Goal: Find specific page/section: Find specific page/section

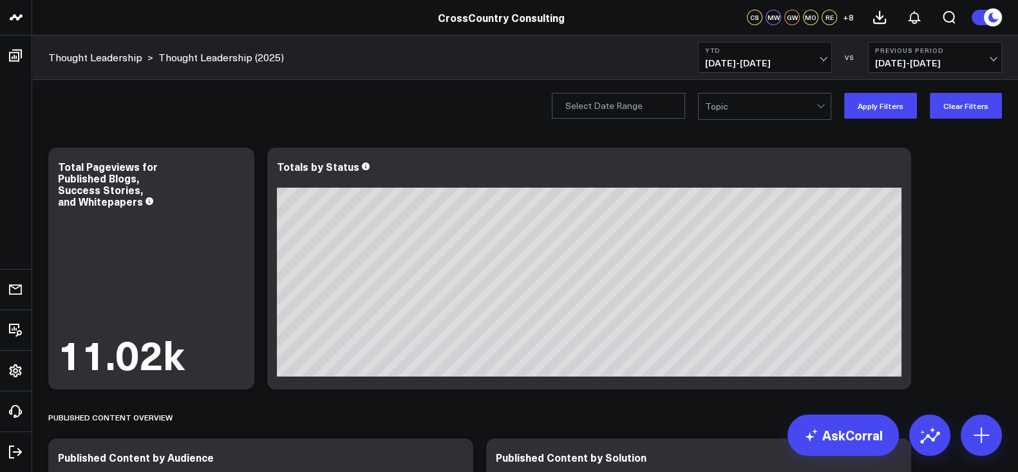
click at [781, 108] on div at bounding box center [760, 106] width 111 height 26
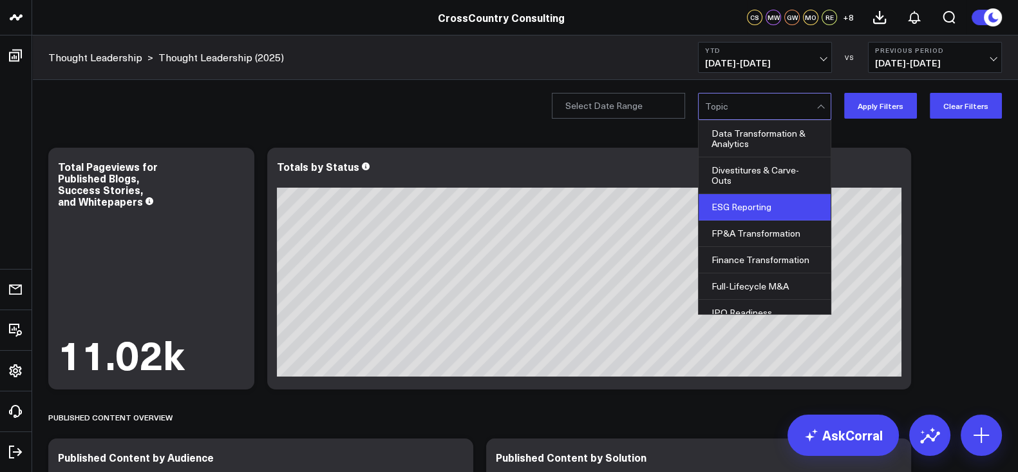
scroll to position [193, 0]
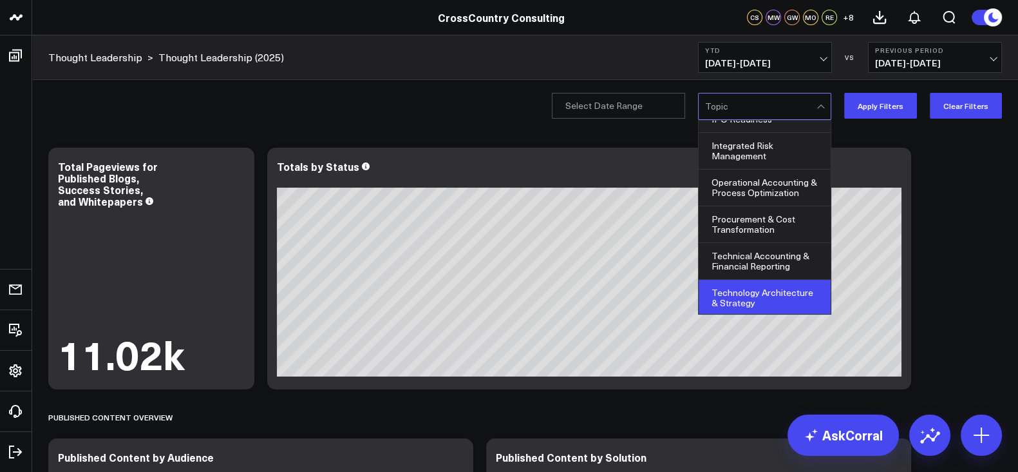
click at [772, 296] on div "Technology Architecture & Strategy" at bounding box center [765, 298] width 132 height 36
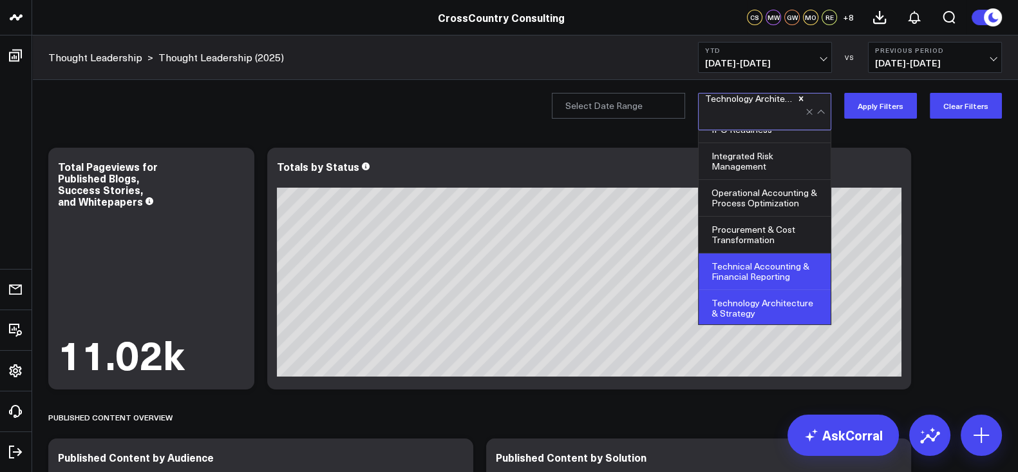
click at [777, 272] on div "Technical Accounting & Financial Reporting" at bounding box center [765, 271] width 132 height 37
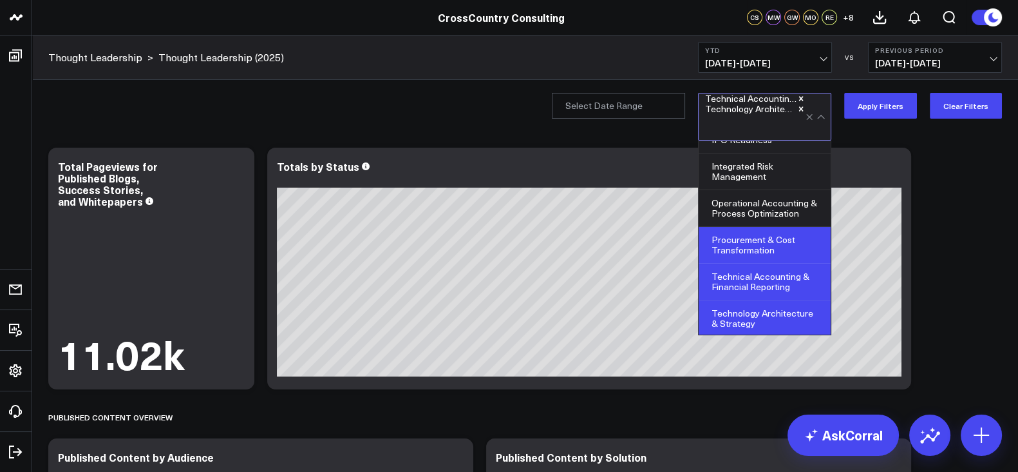
click at [772, 246] on div "Procurement & Cost Transformation" at bounding box center [765, 245] width 132 height 37
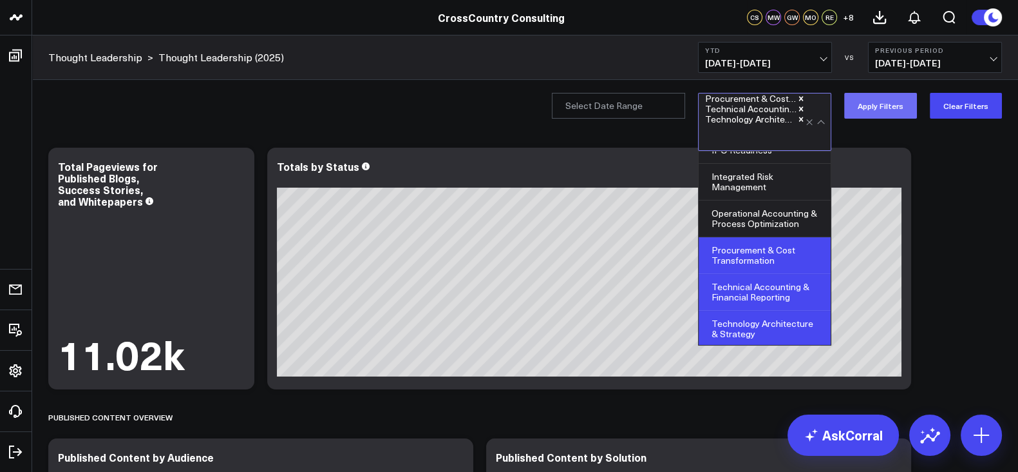
click at [876, 111] on button "Apply Filters" at bounding box center [881, 106] width 73 height 26
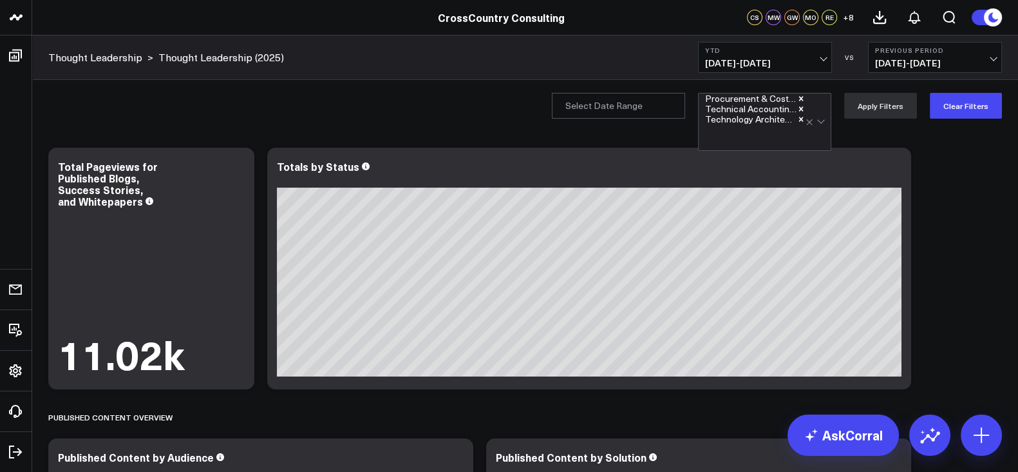
click at [819, 120] on div at bounding box center [817, 121] width 22 height 57
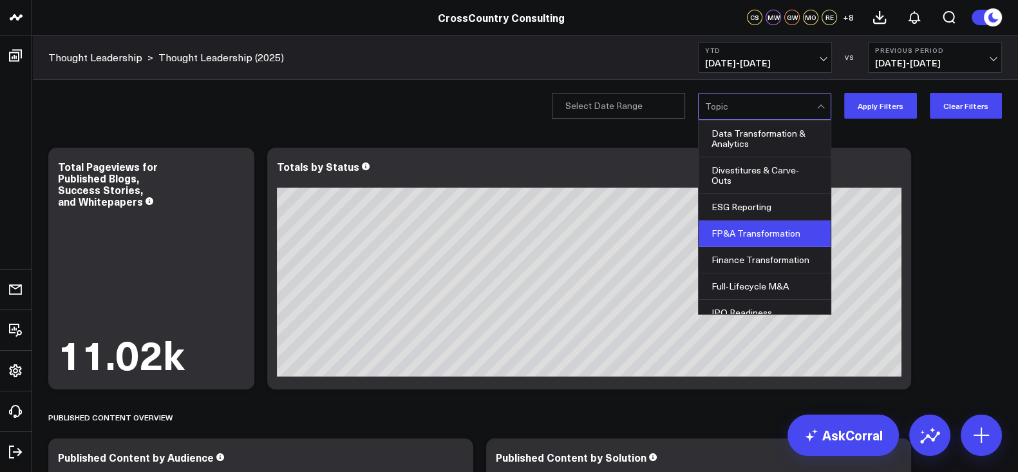
scroll to position [193, 0]
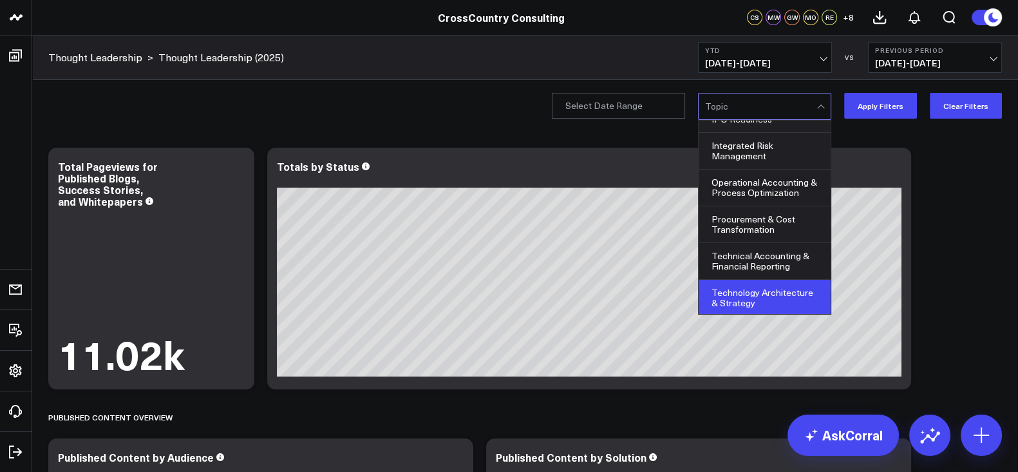
click at [779, 285] on div "Technology Architecture & Strategy" at bounding box center [765, 298] width 132 height 36
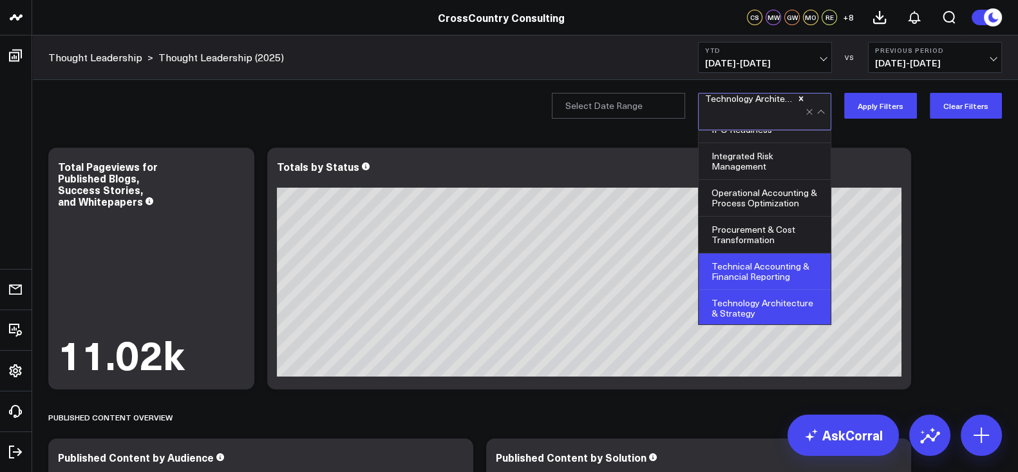
click at [780, 256] on div "Technical Accounting & Financial Reporting" at bounding box center [765, 271] width 132 height 37
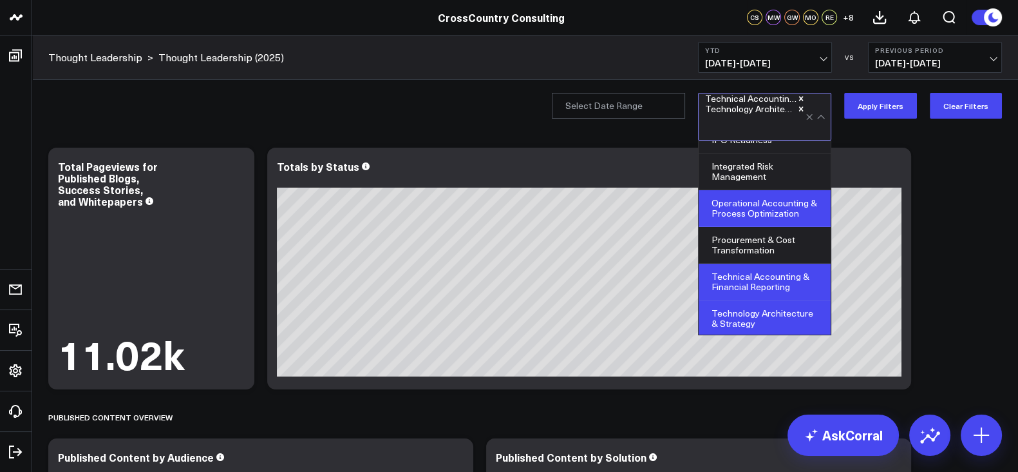
click at [788, 221] on div "Operational Accounting & Process Optimization" at bounding box center [765, 208] width 132 height 37
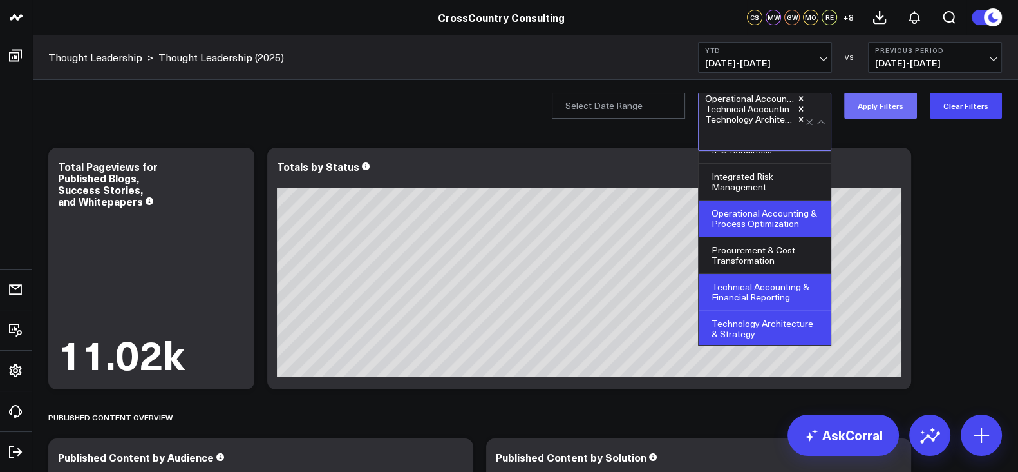
click at [886, 108] on button "Apply Filters" at bounding box center [881, 106] width 73 height 26
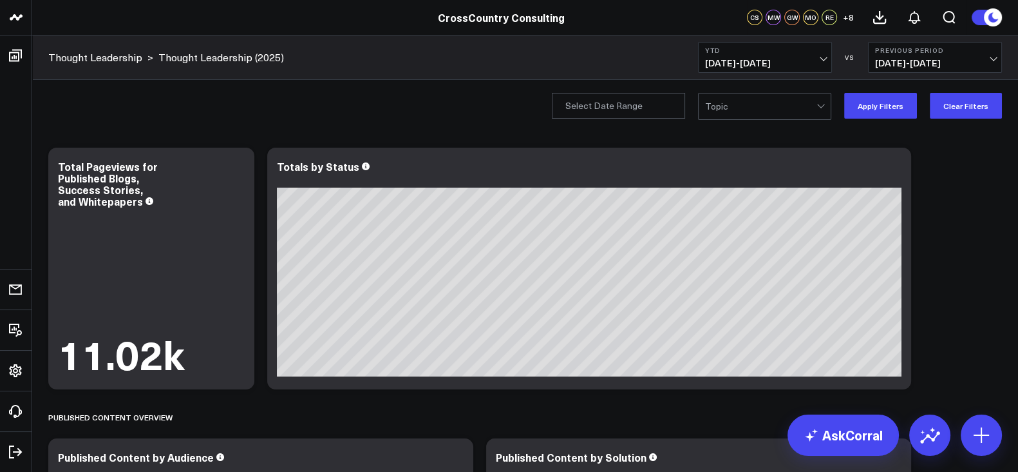
click at [776, 101] on div at bounding box center [760, 106] width 111 height 26
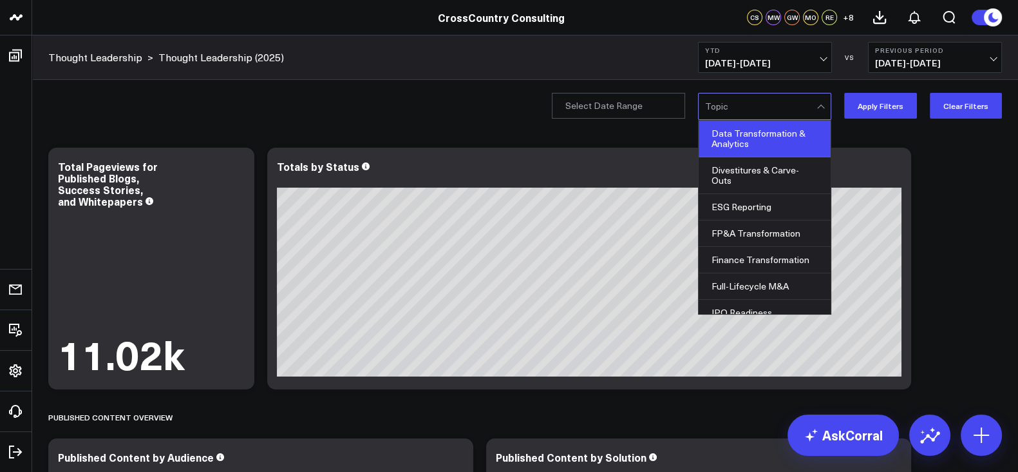
click at [770, 143] on div "Data Transformation & Analytics" at bounding box center [765, 138] width 132 height 37
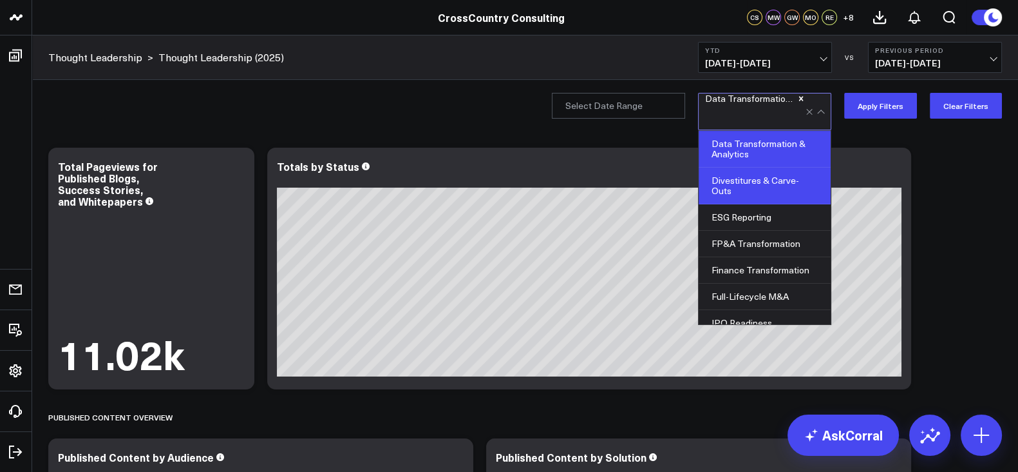
click at [759, 175] on div "Divestitures & Carve-Outs" at bounding box center [765, 185] width 132 height 37
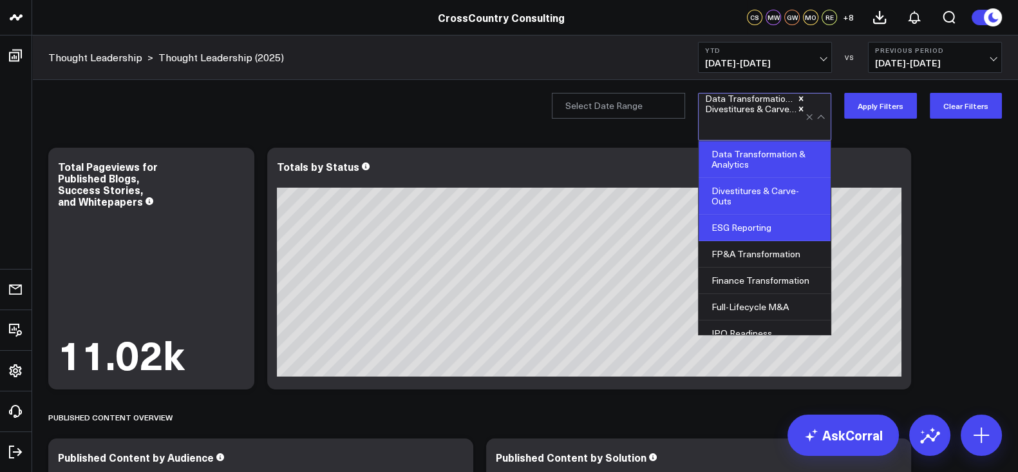
click at [759, 217] on div "ESG Reporting" at bounding box center [765, 228] width 132 height 26
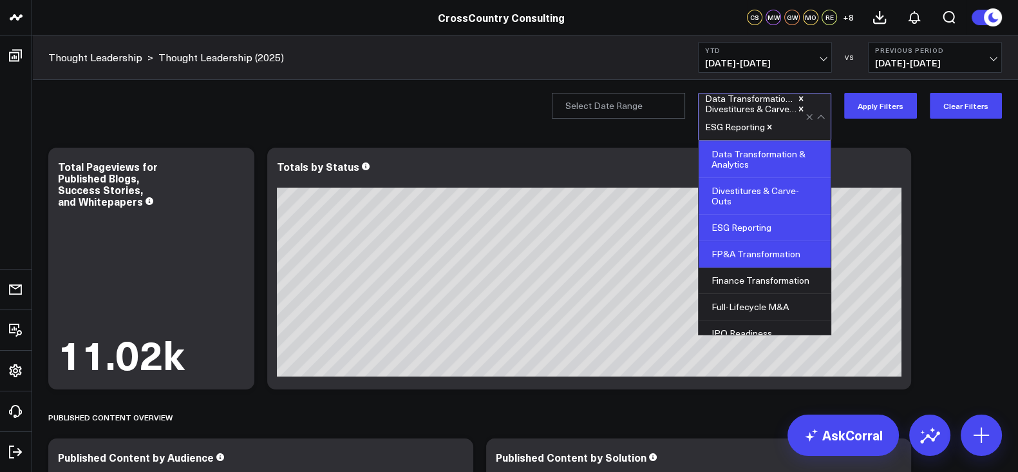
click at [760, 257] on div "FP&A Transformation" at bounding box center [765, 254] width 132 height 26
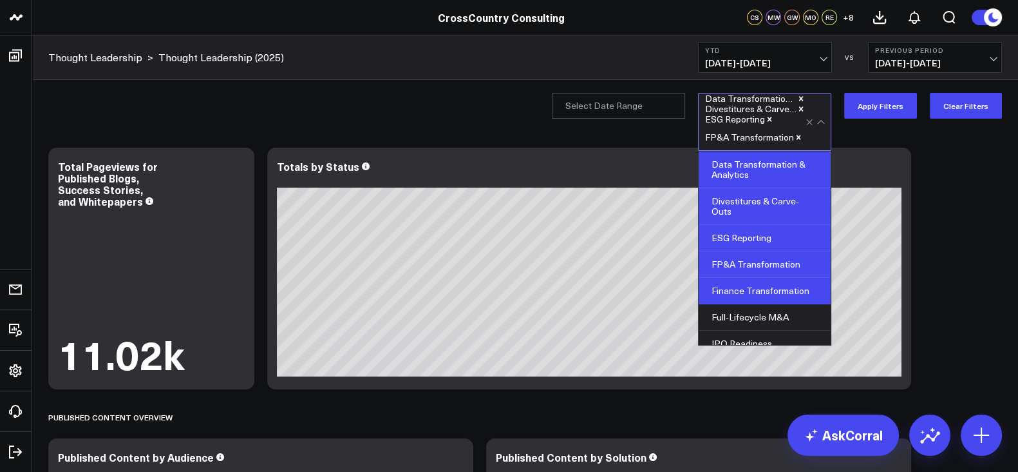
click at [750, 285] on div "Finance Transformation" at bounding box center [765, 291] width 132 height 26
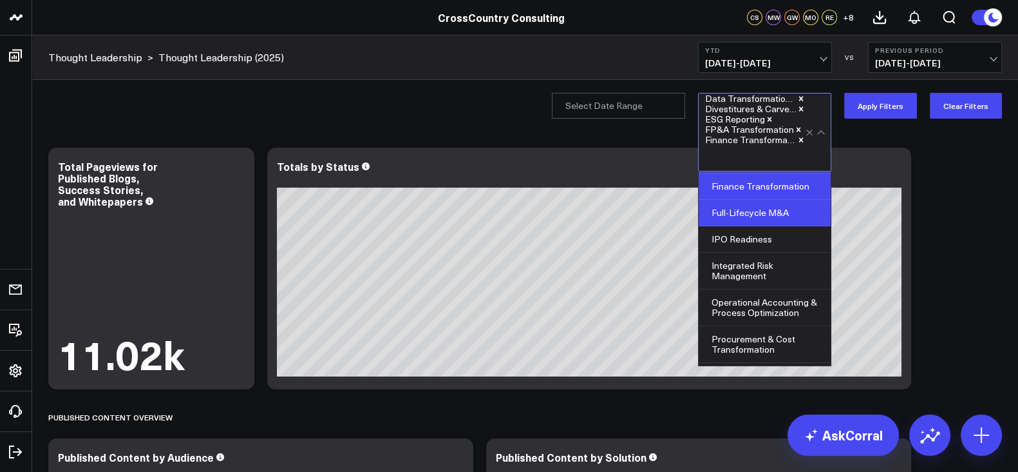
scroll to position [128, 0]
click at [772, 206] on div "Full-Lifecycle M&A" at bounding box center [765, 209] width 132 height 26
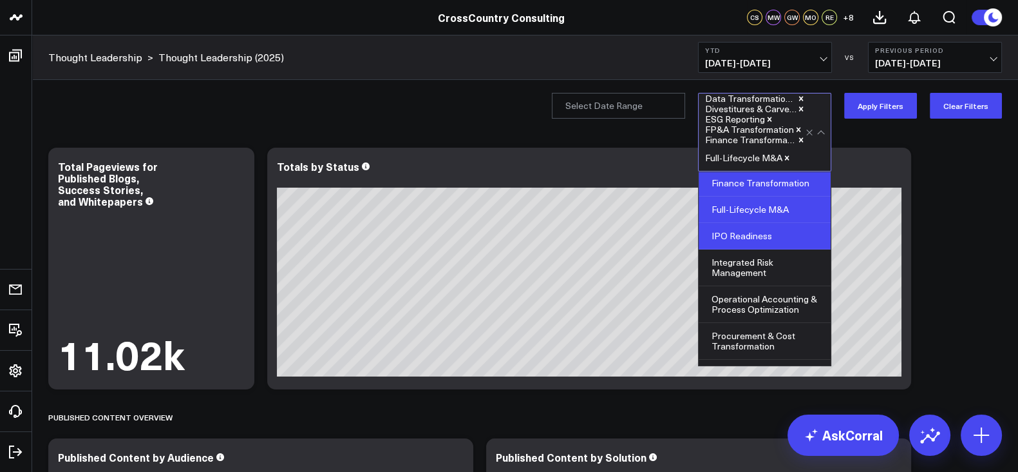
click at [760, 234] on div "IPO Readiness" at bounding box center [765, 236] width 132 height 26
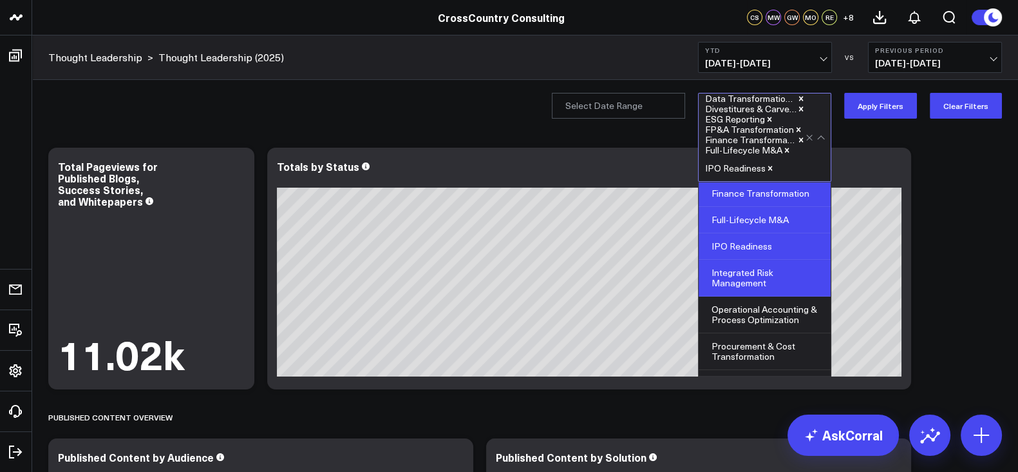
click at [757, 262] on div "Integrated Risk Management" at bounding box center [765, 278] width 132 height 37
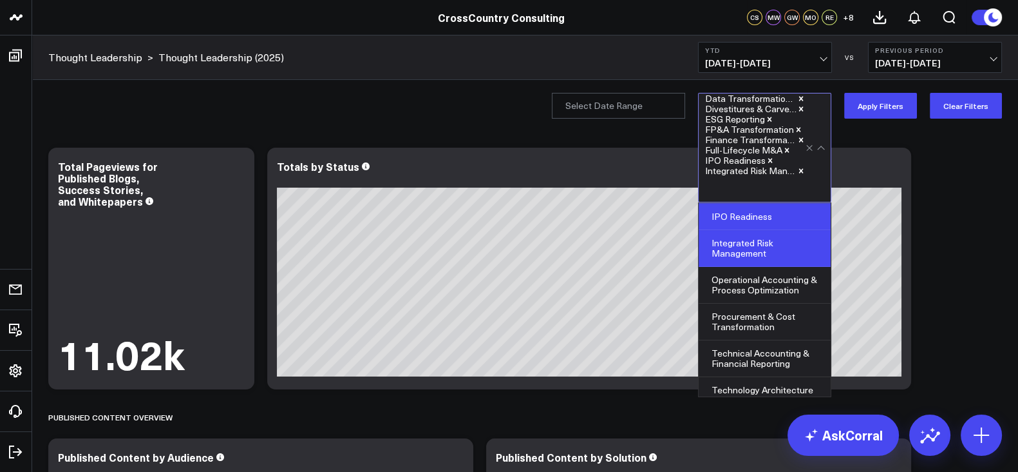
scroll to position [193, 0]
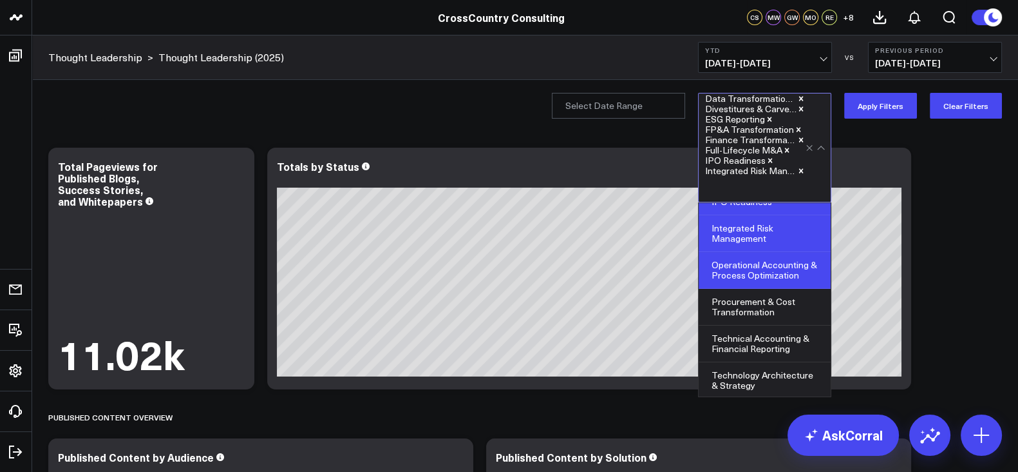
click at [767, 271] on div "Operational Accounting & Process Optimization" at bounding box center [765, 270] width 132 height 37
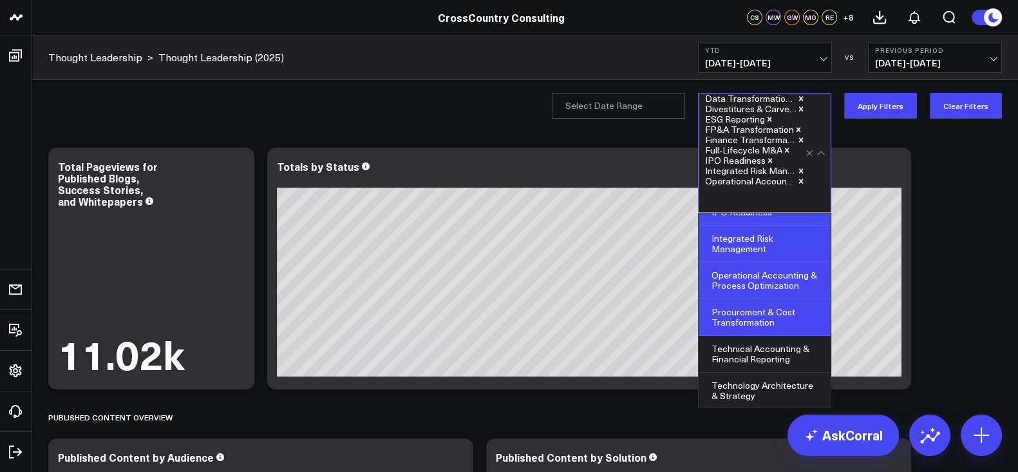
click at [763, 314] on div "Procurement & Cost Transformation" at bounding box center [765, 317] width 132 height 37
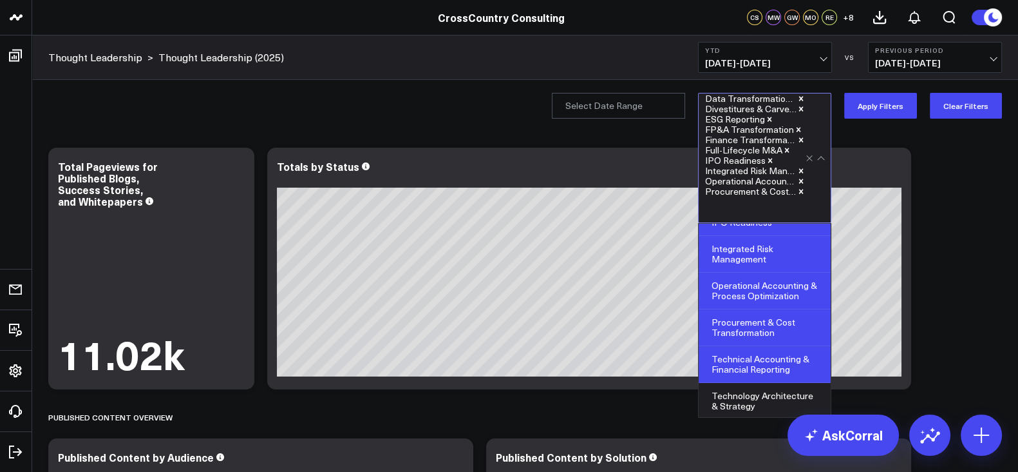
click at [765, 372] on div "Technical Accounting & Financial Reporting" at bounding box center [765, 364] width 132 height 37
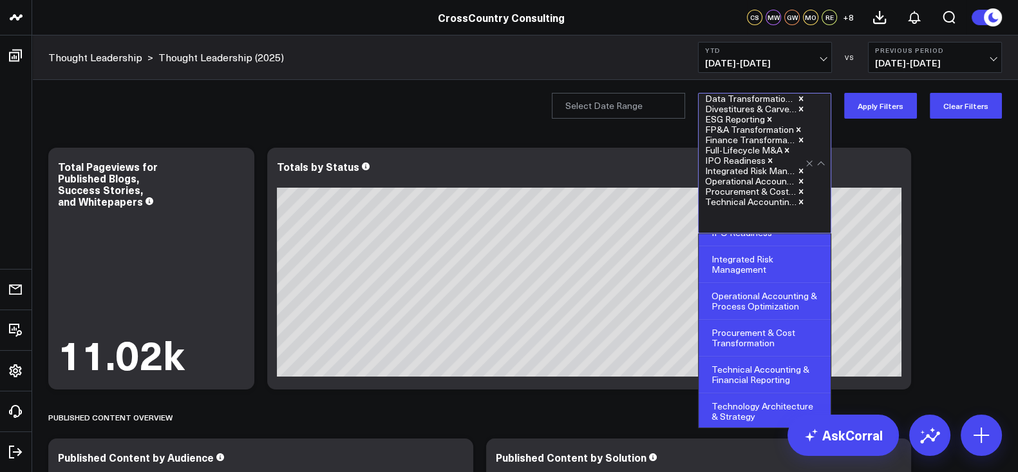
click at [758, 401] on div "Technology Architecture & Strategy" at bounding box center [765, 411] width 132 height 36
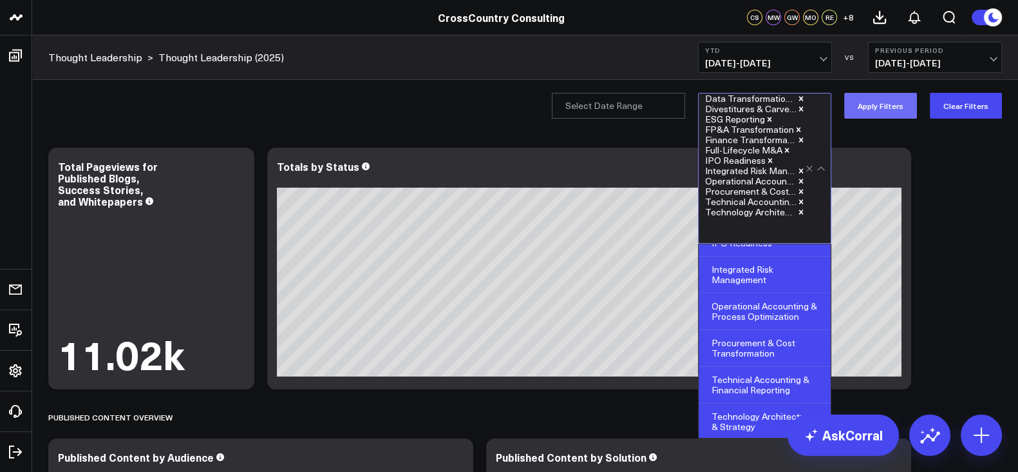
click at [886, 101] on button "Apply Filters" at bounding box center [881, 106] width 73 height 26
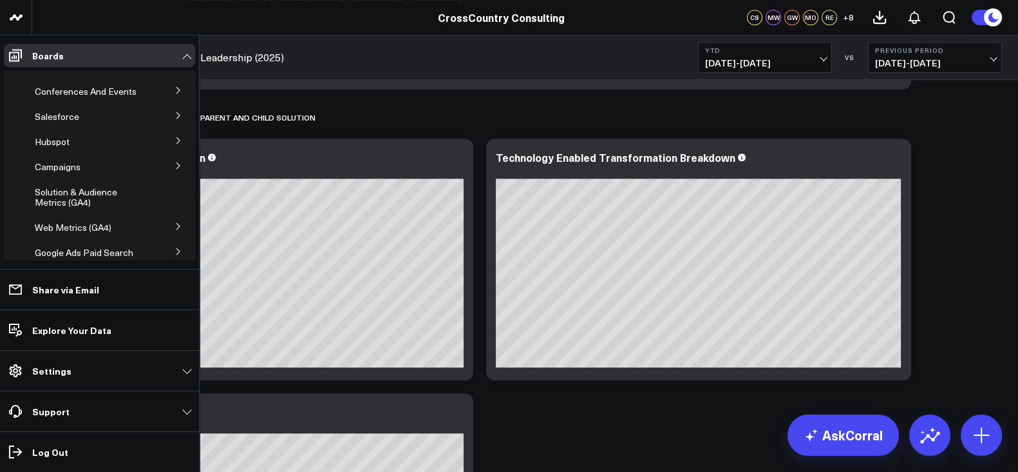
scroll to position [48, 0]
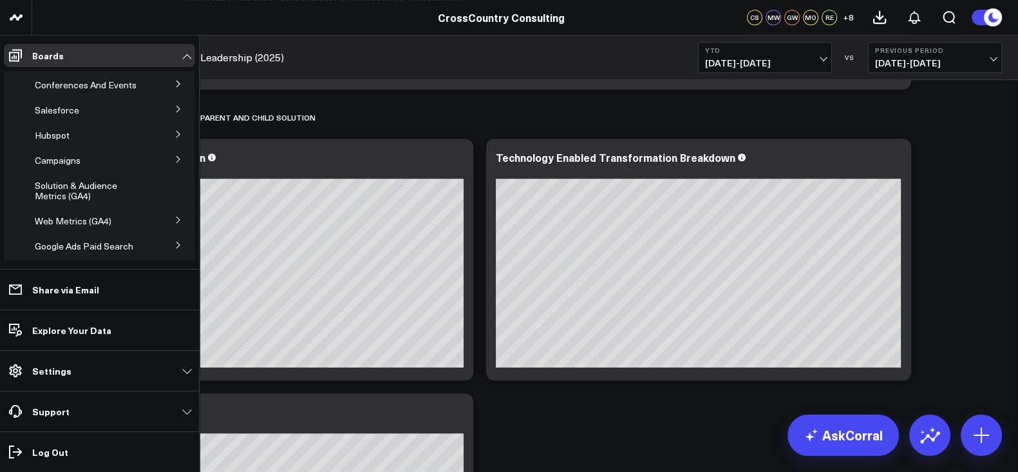
click at [175, 113] on icon at bounding box center [179, 109] width 8 height 8
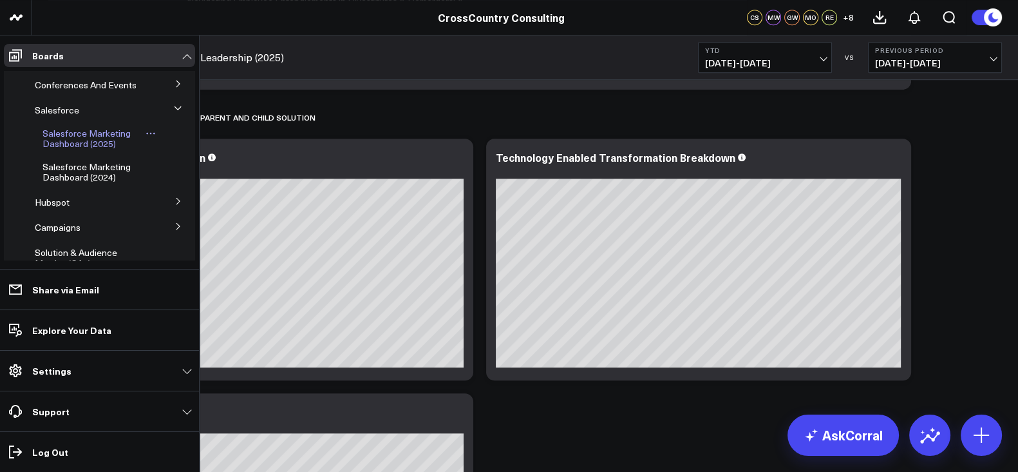
click at [95, 148] on span "Salesforce Marketing Dashboard (2025)" at bounding box center [87, 138] width 88 height 23
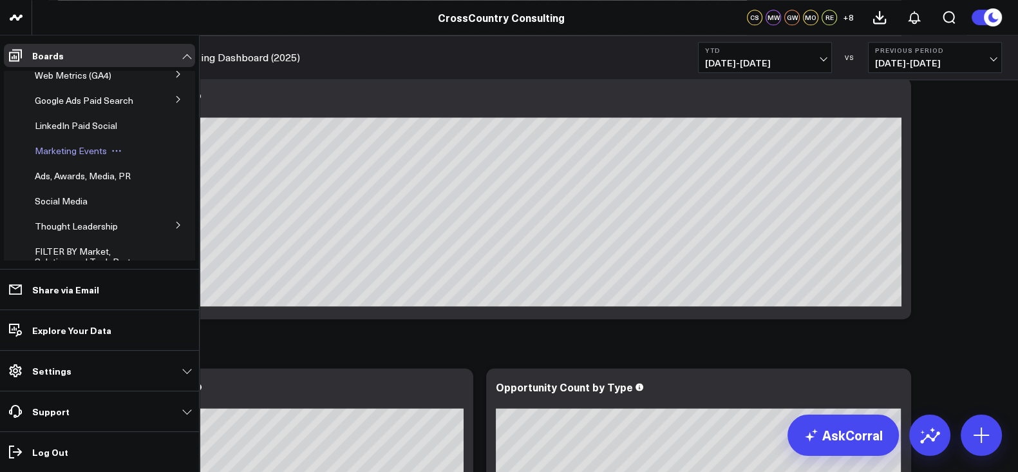
scroll to position [329, 0]
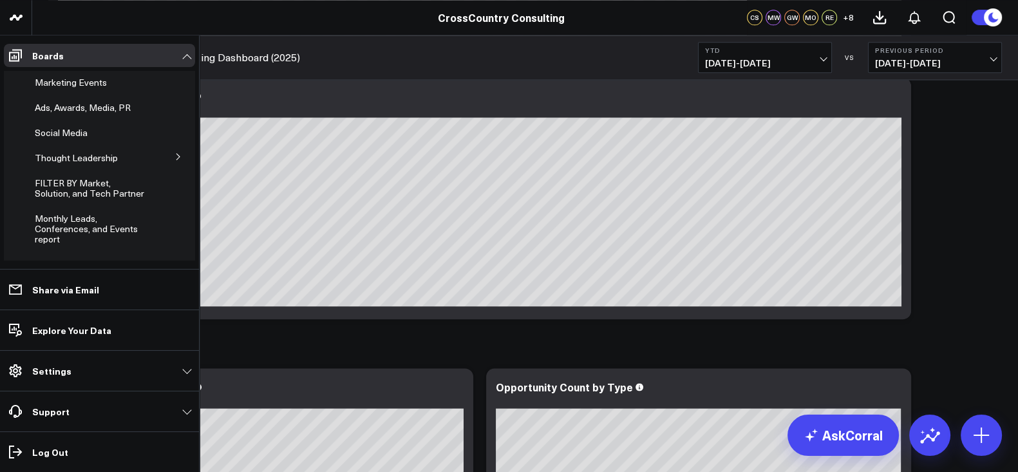
click at [176, 166] on button at bounding box center [178, 155] width 33 height 19
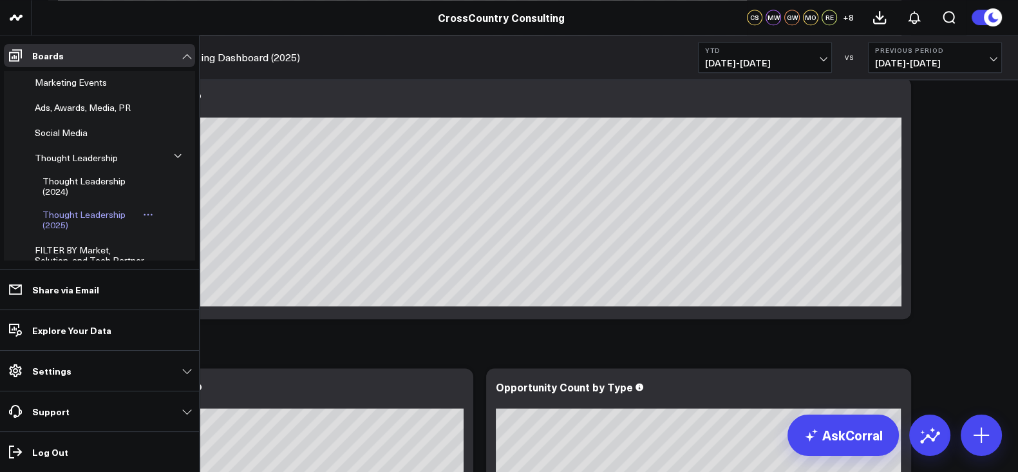
click at [70, 231] on span "Thought Leadership (2025)" at bounding box center [84, 219] width 83 height 23
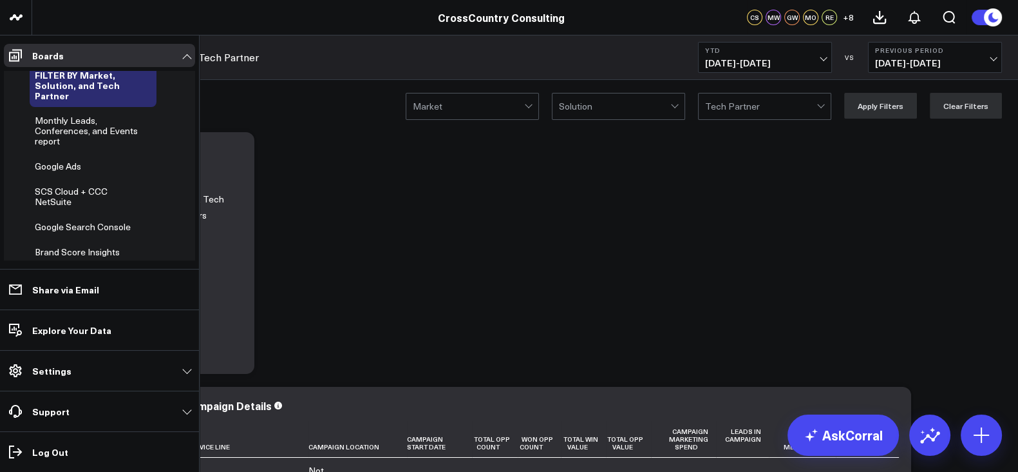
scroll to position [464, 0]
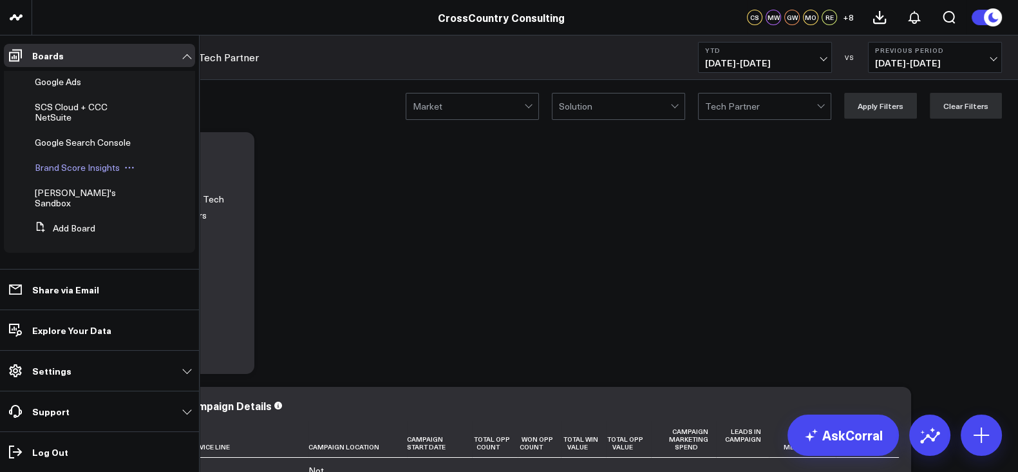
click at [75, 173] on span "Brand Score Insights" at bounding box center [77, 167] width 85 height 12
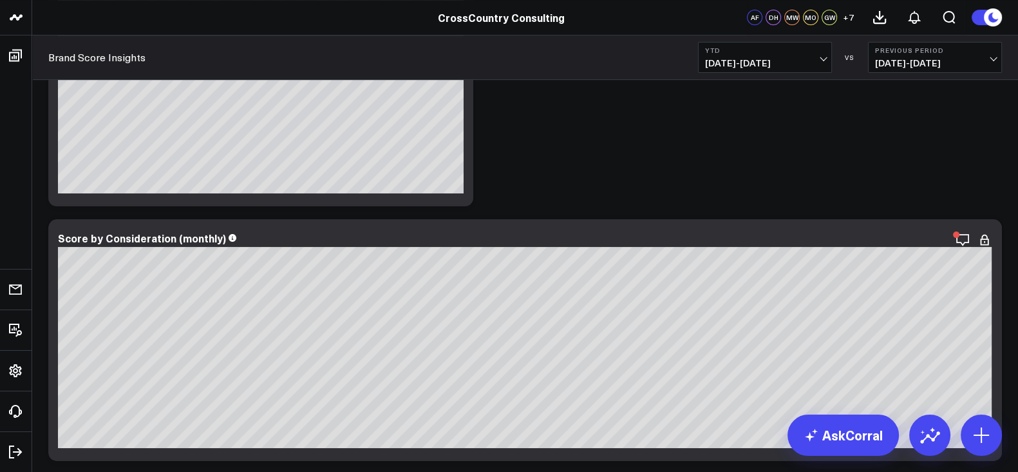
scroll to position [418, 0]
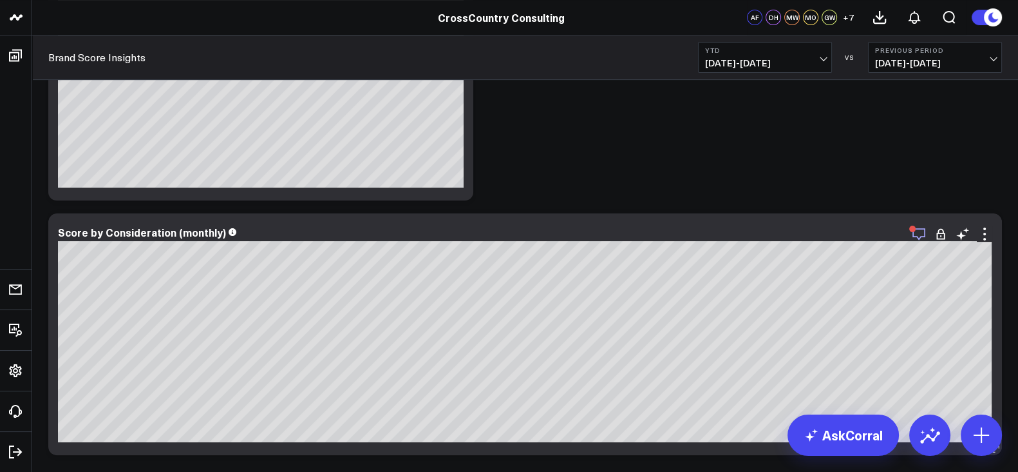
click at [926, 239] on icon "button" at bounding box center [919, 233] width 15 height 15
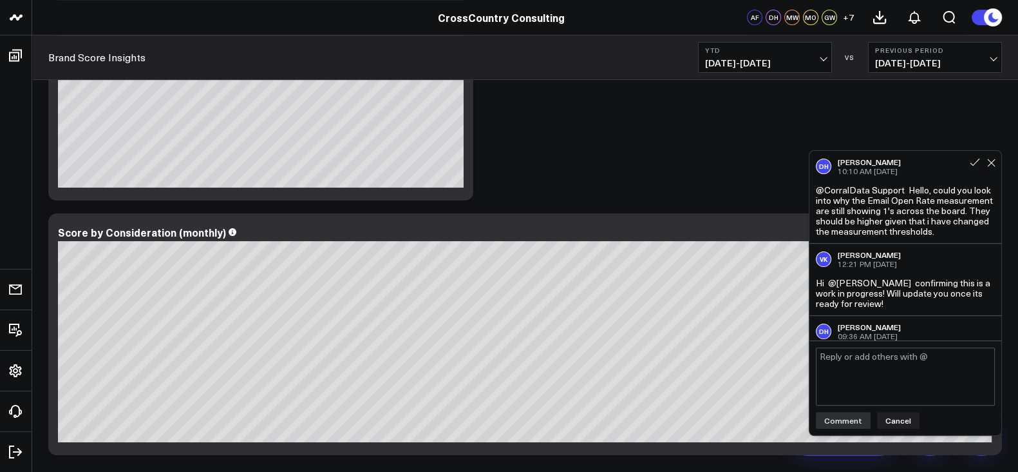
scroll to position [36, 0]
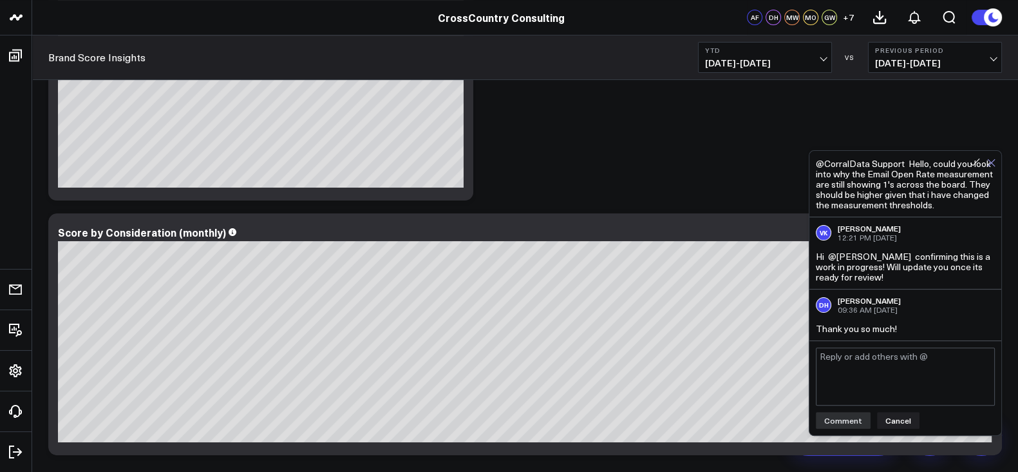
click at [995, 160] on icon at bounding box center [991, 162] width 7 height 7
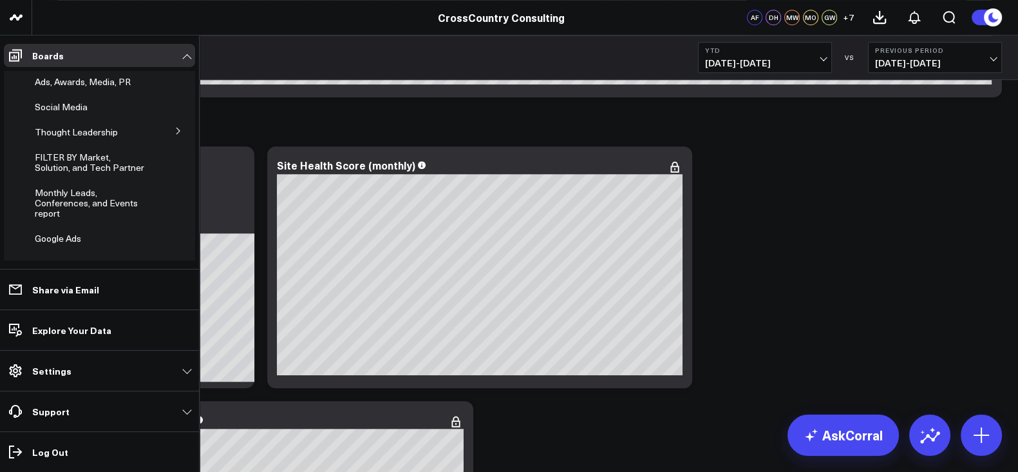
scroll to position [286, 0]
click at [175, 136] on icon at bounding box center [179, 132] width 8 height 8
click at [72, 205] on link "Thought Leadership (2025)" at bounding box center [91, 195] width 97 height 21
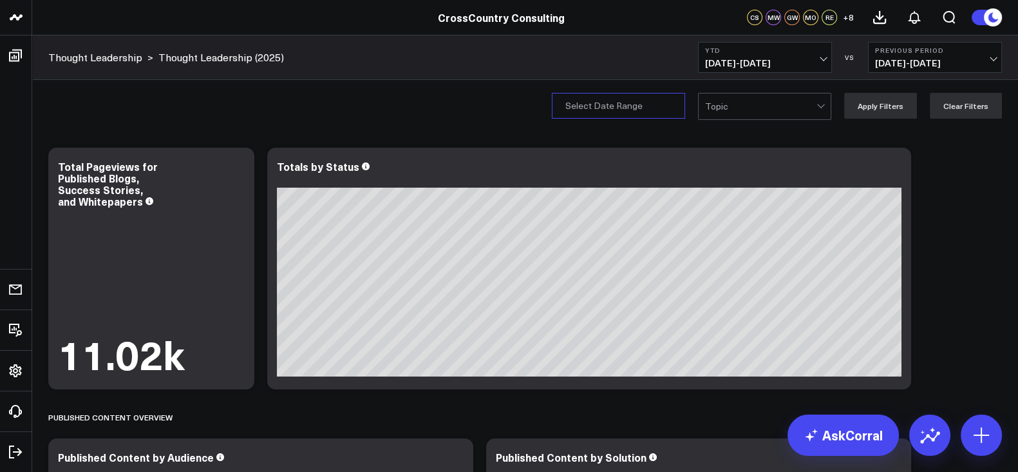
click at [647, 100] on input "Publication Date" at bounding box center [618, 106] width 133 height 26
select select "8"
select select "2025"
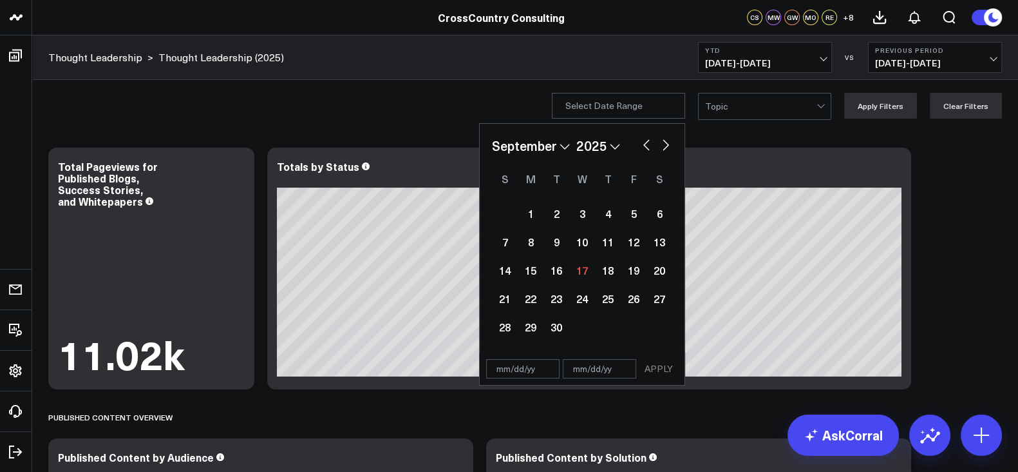
click at [502, 370] on input "text" at bounding box center [522, 368] width 73 height 19
select select "8"
select select "2025"
type input "[DATE]"
select select "2020"
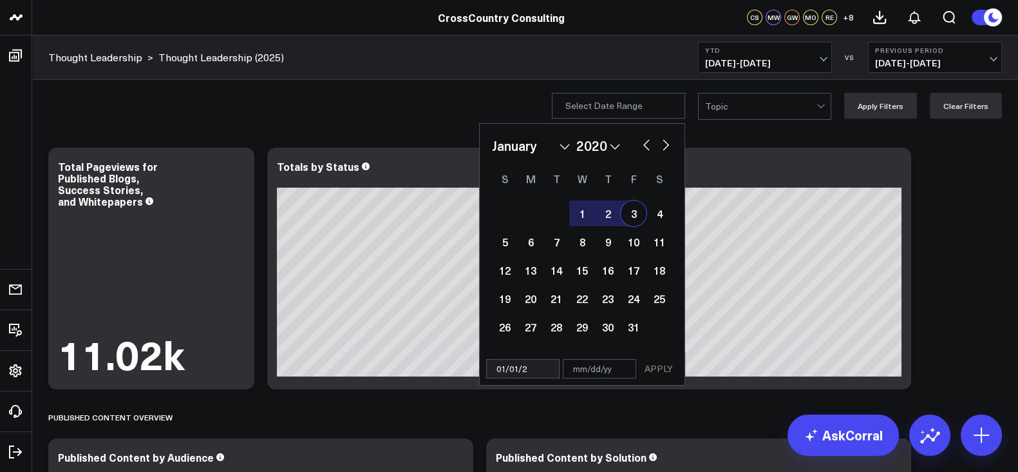
type input "[DATE]"
select select "2025"
type input "[DATE]"
click at [573, 376] on input "text" at bounding box center [599, 368] width 73 height 19
select select "2025"
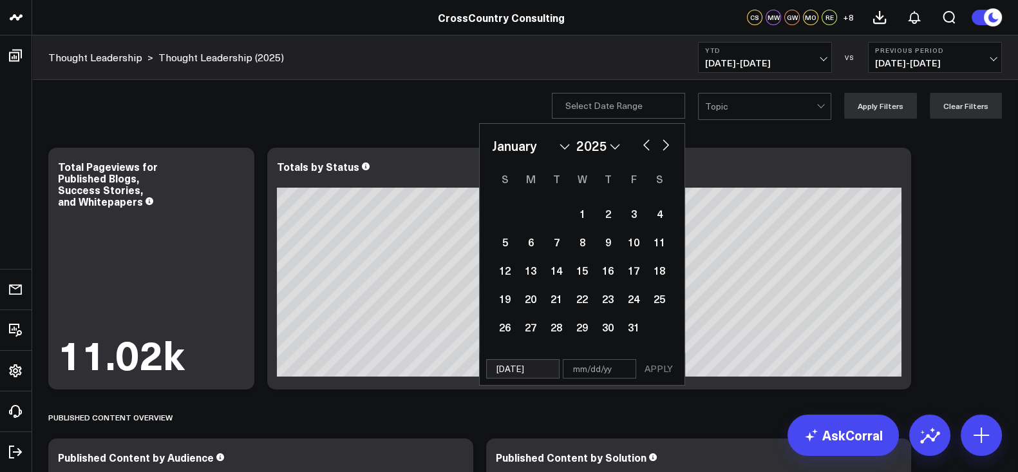
type input "0"
select select "2025"
type input "09"
select select "2025"
type input "09/"
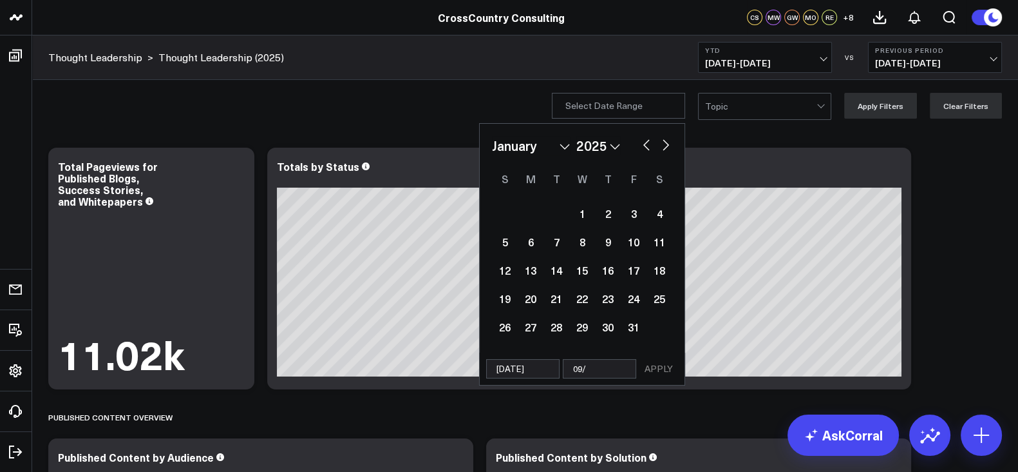
select select "2025"
type input "09/1"
select select "2025"
type input "09/16/"
select select "2025"
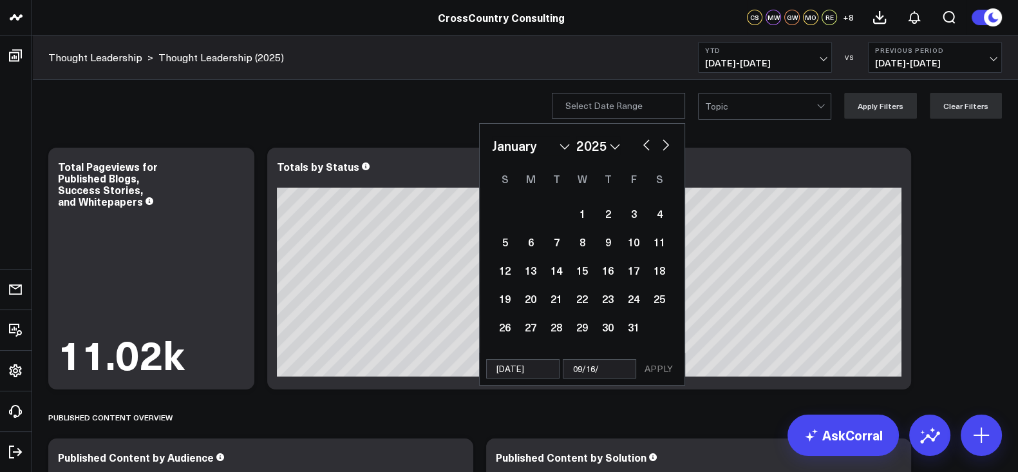
type input "09/16/2"
select select "2025"
type input "[DATE]"
select select "2025"
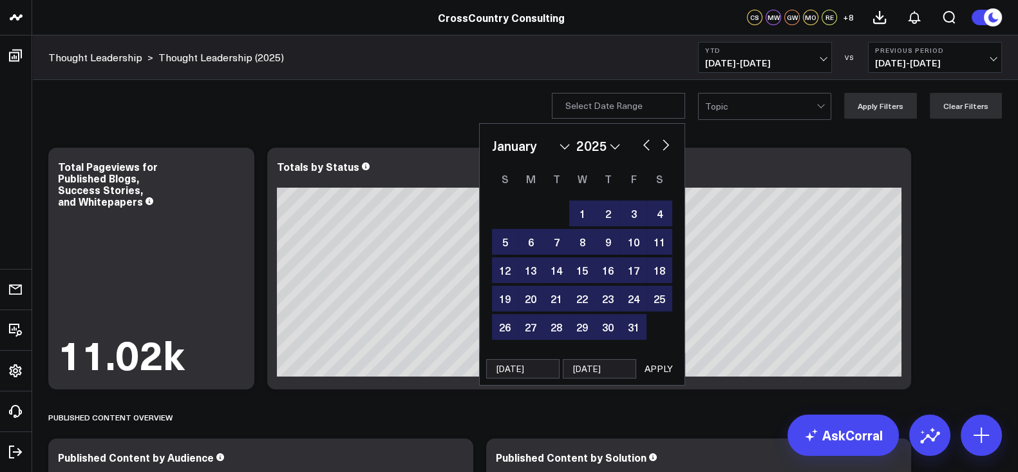
type input "[DATE]"
click at [662, 352] on div "[DATE] [DATE] APPLY" at bounding box center [582, 368] width 206 height 33
select select "2025"
click at [660, 362] on button "APPLY" at bounding box center [659, 368] width 39 height 19
type input "[DATE] - [DATE]"
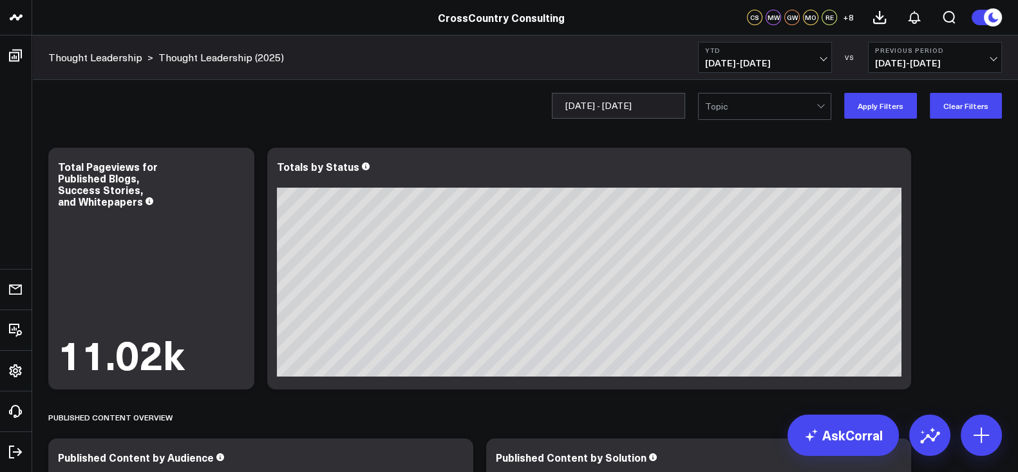
click at [755, 108] on div at bounding box center [760, 106] width 111 height 26
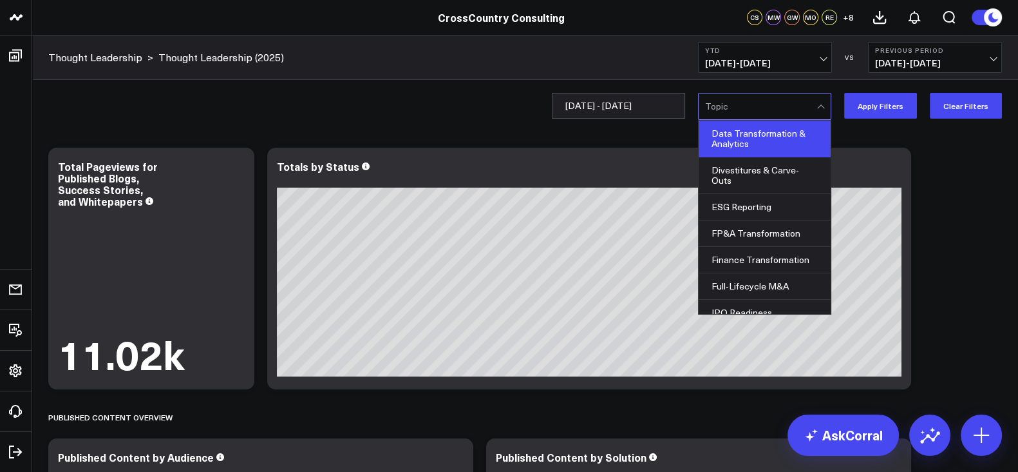
click at [746, 153] on div "Data Transformation & Analytics" at bounding box center [765, 138] width 132 height 37
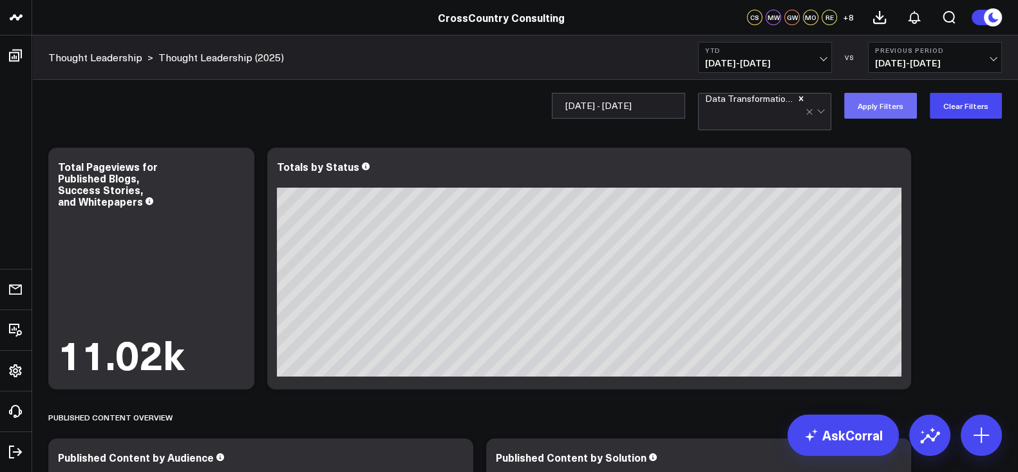
click at [892, 100] on button "Apply Filters" at bounding box center [881, 106] width 73 height 26
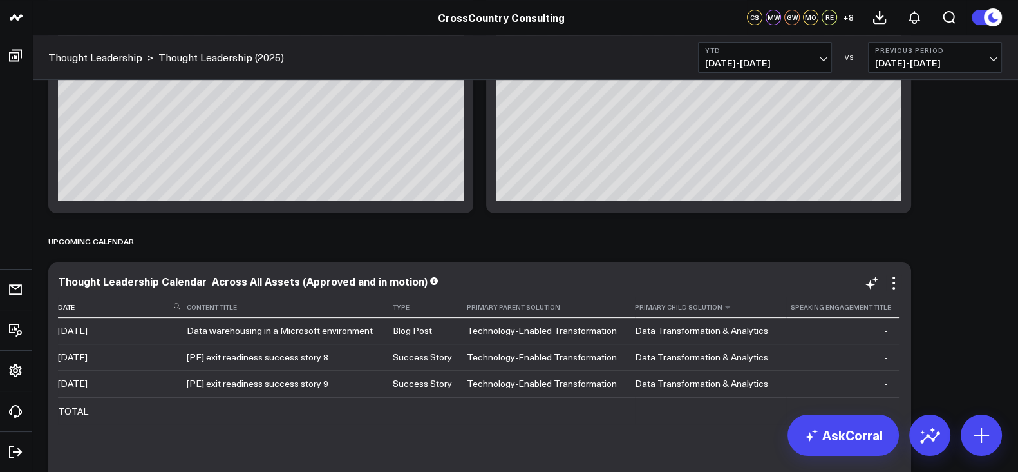
scroll to position [467, 0]
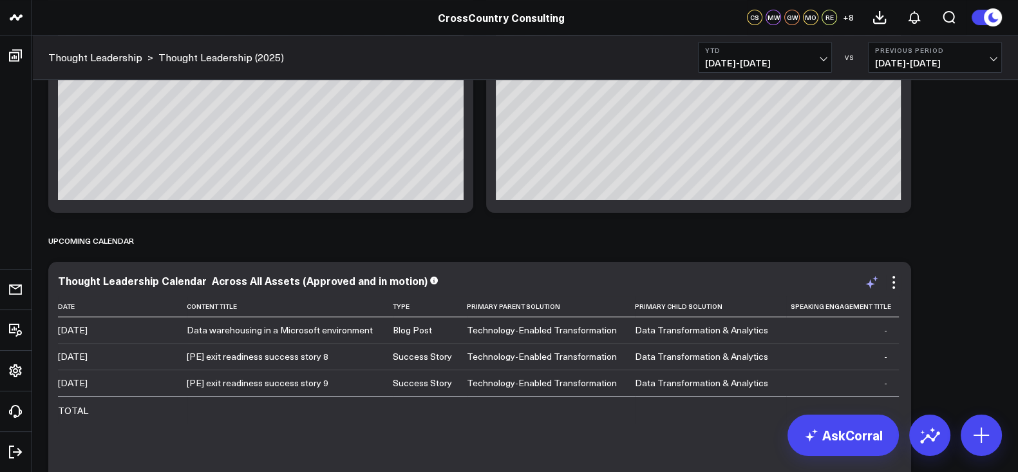
click at [870, 288] on icon at bounding box center [871, 281] width 15 height 15
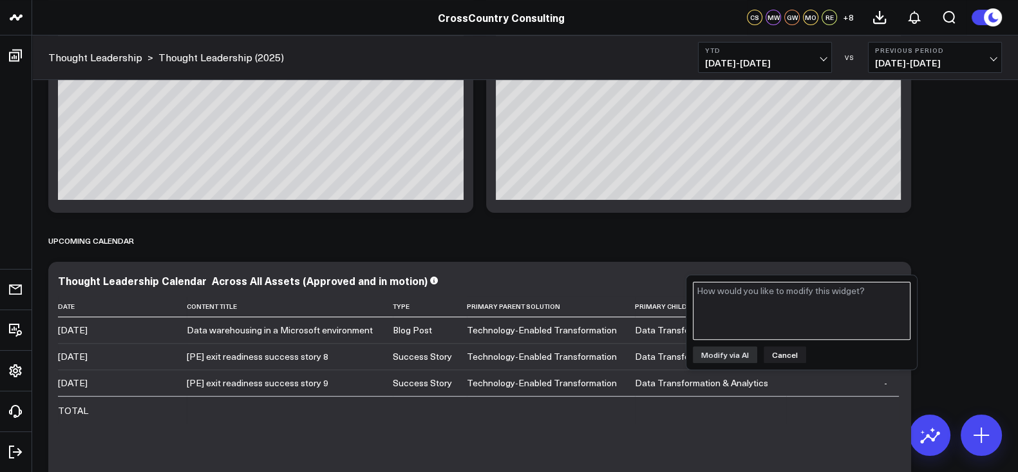
click at [820, 316] on textarea at bounding box center [802, 311] width 218 height 58
click at [711, 303] on textarea "Could we add a URL next to the speaking engagment column" at bounding box center [802, 311] width 218 height 58
drag, startPoint x: 725, startPoint y: 292, endPoint x: 715, endPoint y: 296, distance: 10.4
click at [715, 296] on textarea "Could we add a URL next to the speaking engagment column" at bounding box center [802, 311] width 218 height 58
drag, startPoint x: 715, startPoint y: 296, endPoint x: 850, endPoint y: 330, distance: 138.7
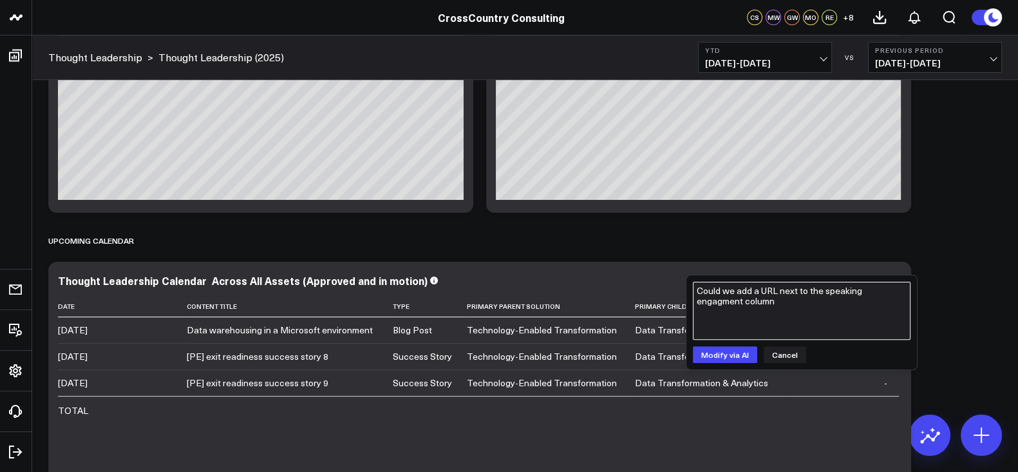
click at [850, 330] on textarea "Could we add a URL next to the speaking engagment column" at bounding box center [802, 311] width 218 height 58
type textarea "Could we add a URL next to the speaking engagement column"
click at [728, 354] on button "Modify via AI" at bounding box center [725, 354] width 64 height 17
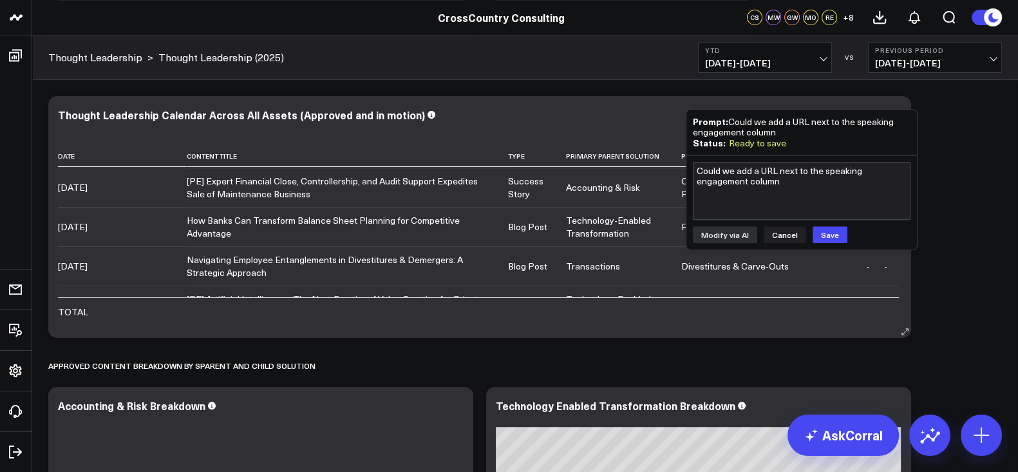
scroll to position [157, 0]
click at [834, 237] on button "Save" at bounding box center [830, 234] width 35 height 17
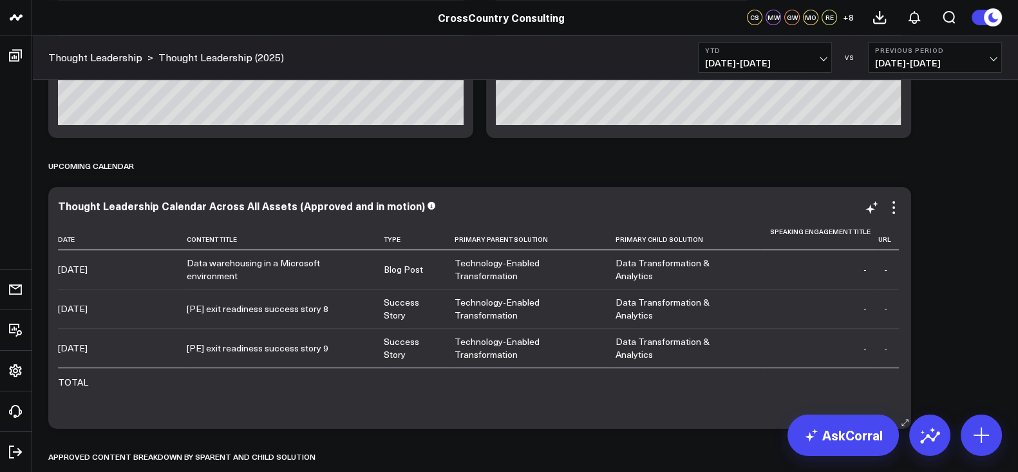
scroll to position [540, 0]
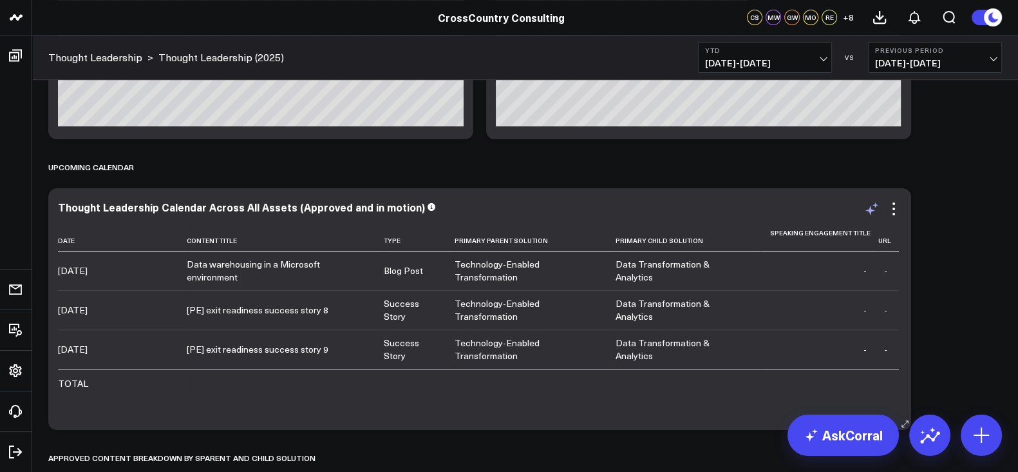
click at [873, 213] on icon at bounding box center [871, 208] width 15 height 15
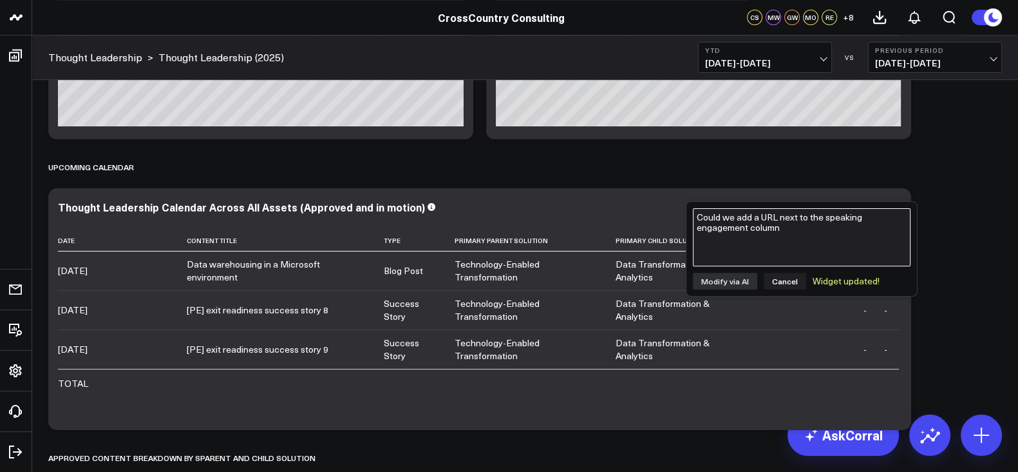
click at [803, 245] on textarea "Could we add a URL next to the speaking engagement column" at bounding box center [802, 237] width 218 height 58
type textarea "okay remove the "URL" column please?"
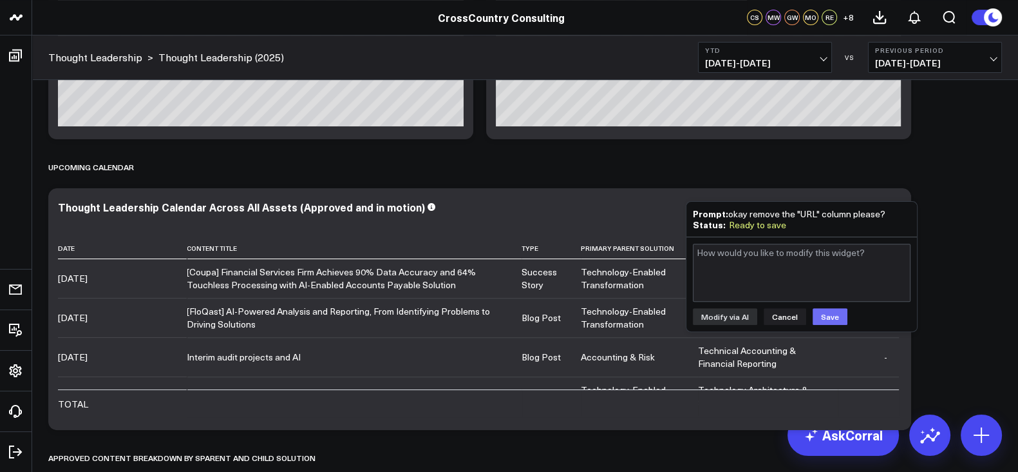
click at [834, 318] on button "Save" at bounding box center [830, 316] width 35 height 17
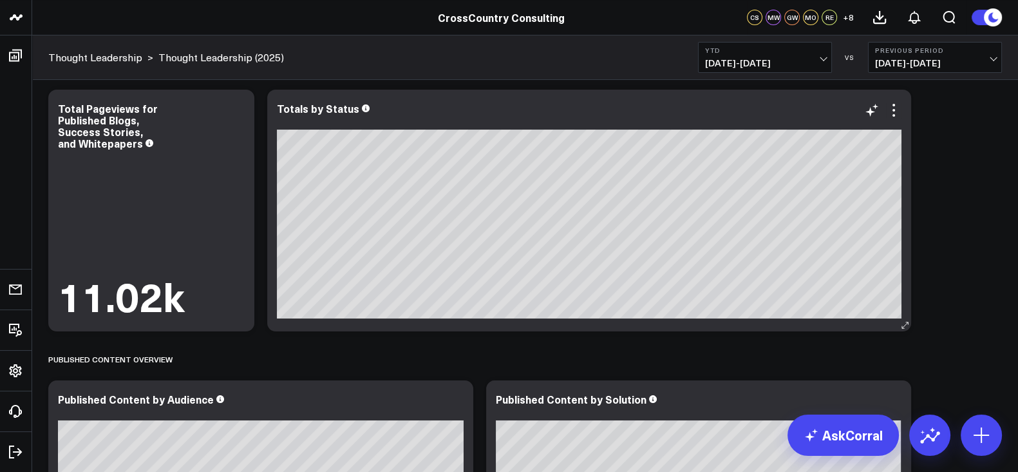
scroll to position [0, 0]
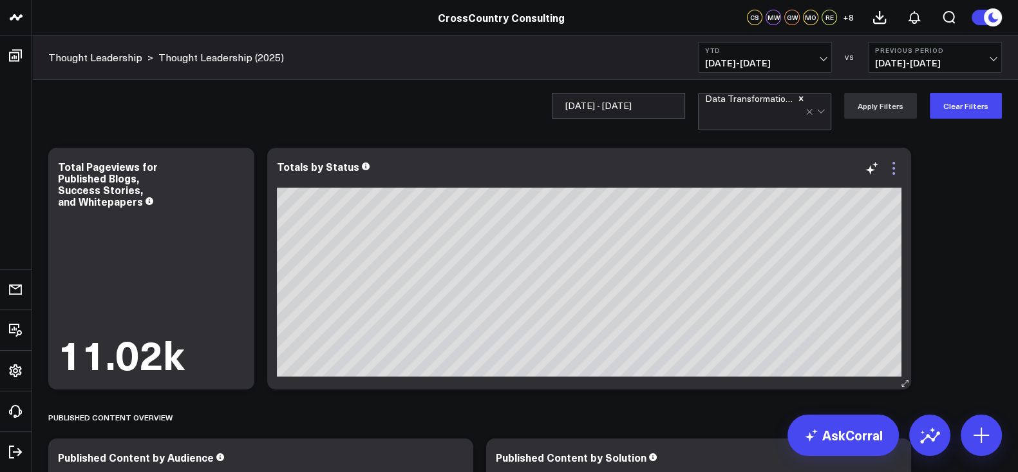
click at [899, 166] on icon at bounding box center [893, 167] width 15 height 15
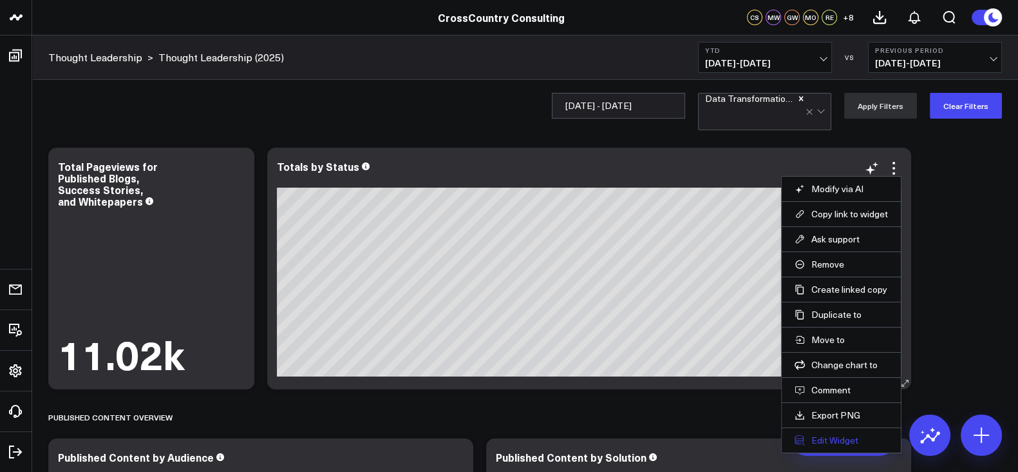
click at [832, 434] on button "Edit Widget" at bounding box center [841, 440] width 93 height 12
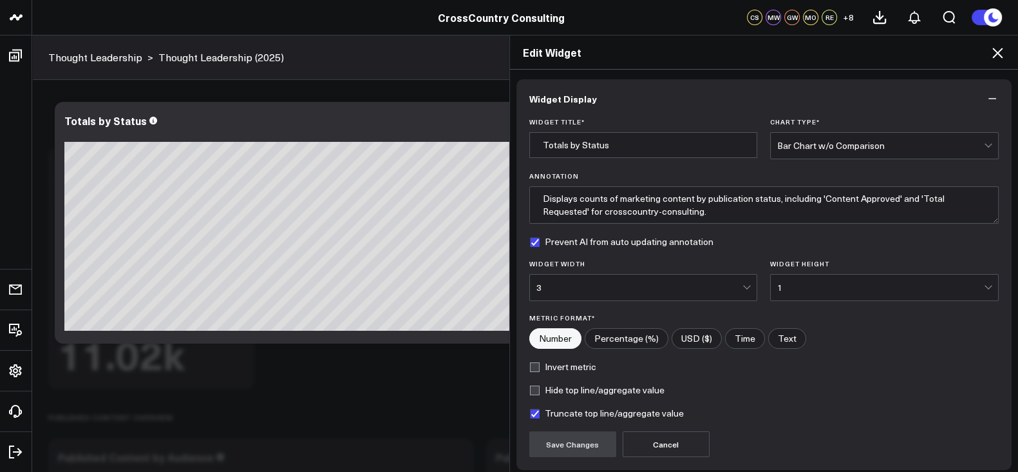
scroll to position [102, 0]
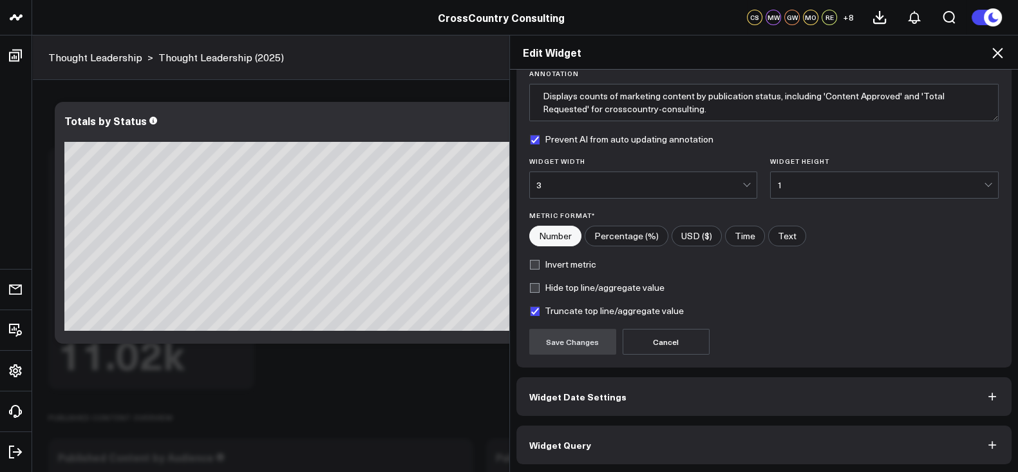
click at [613, 440] on button "Widget Query" at bounding box center [765, 444] width 496 height 39
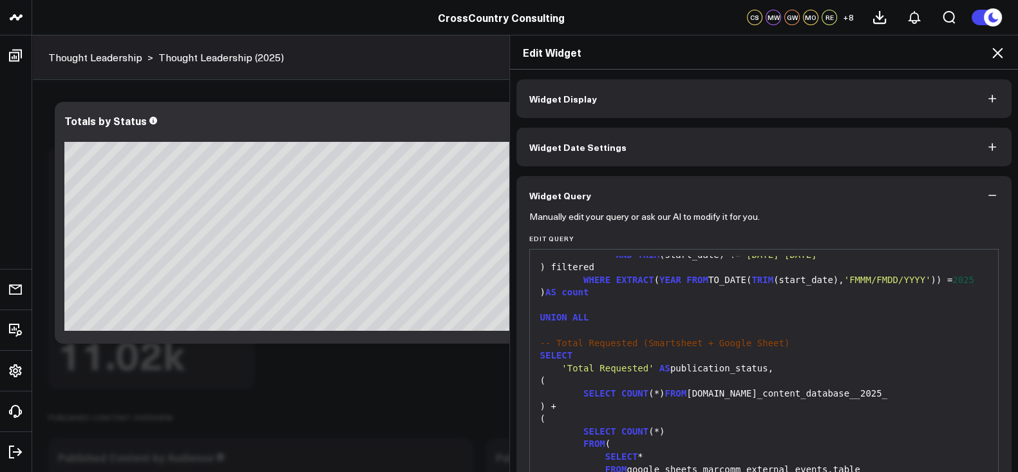
scroll to position [644, 0]
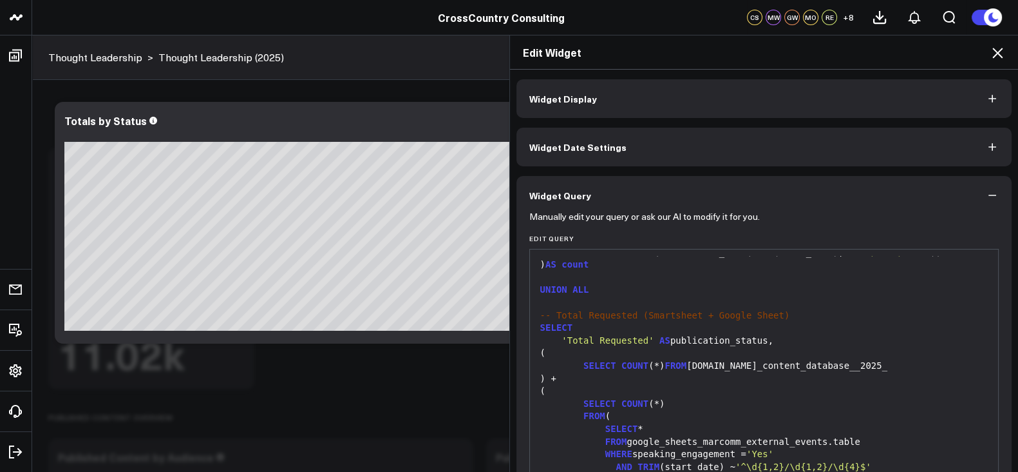
click at [1000, 50] on icon at bounding box center [998, 53] width 10 height 10
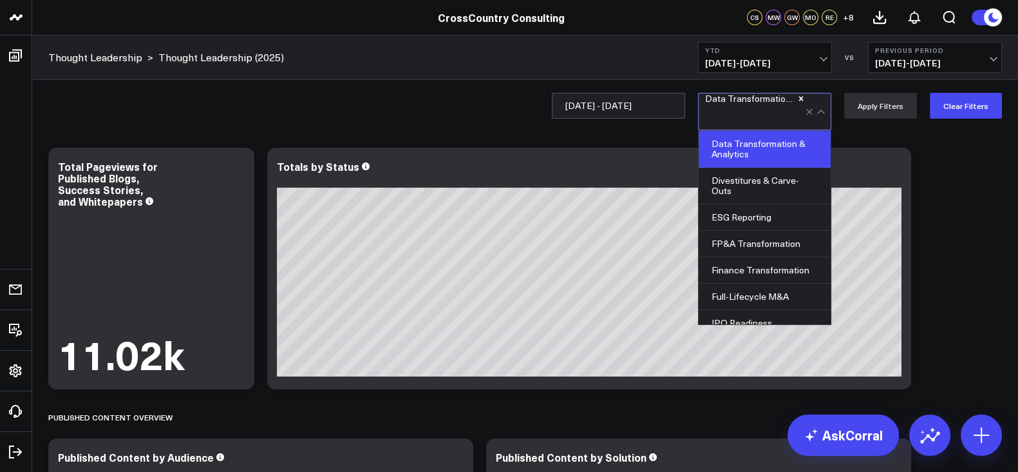
click at [744, 124] on div at bounding box center [755, 117] width 100 height 26
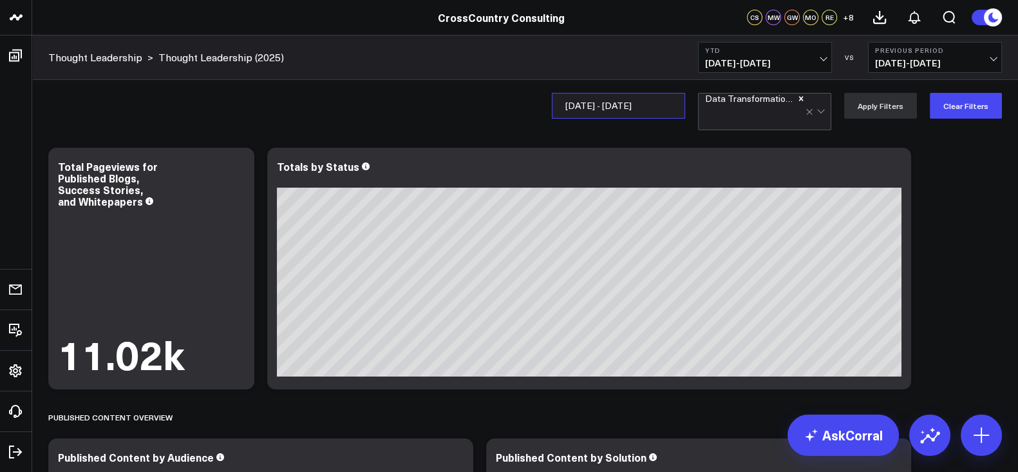
click at [624, 102] on input "[DATE] - [DATE]" at bounding box center [618, 106] width 133 height 26
select select "8"
select select "2025"
click at [578, 110] on input "[DATE] - [DATE]" at bounding box center [618, 106] width 133 height 26
select select "8"
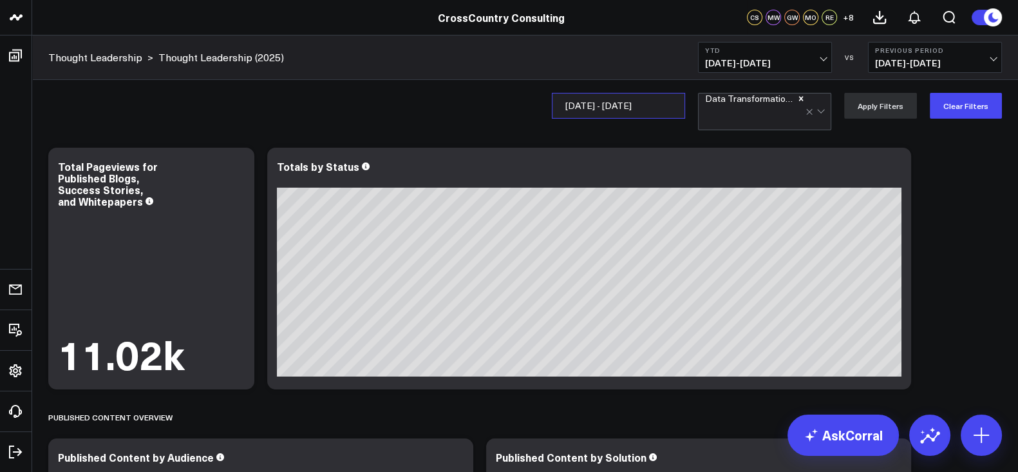
select select "2025"
click at [579, 110] on input "[DATE] - [DATE]" at bounding box center [618, 106] width 133 height 26
select select "8"
select select "2025"
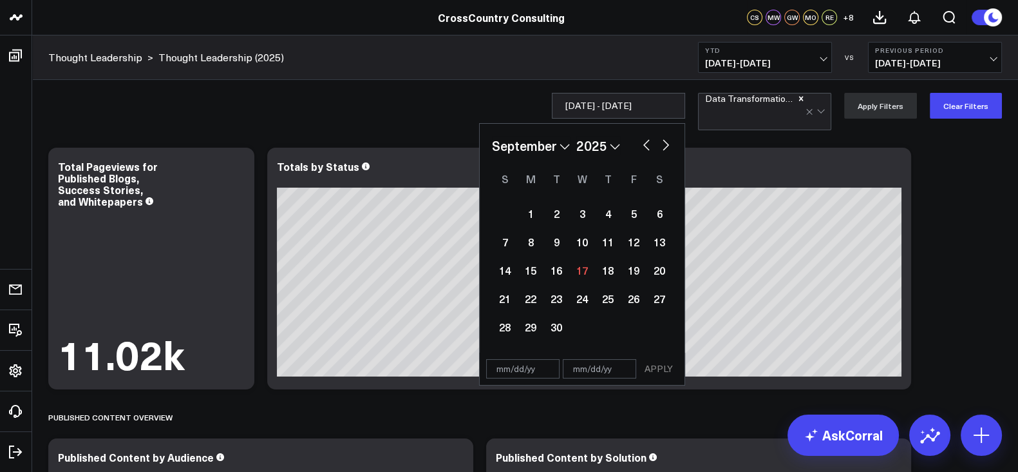
click at [509, 372] on input "text" at bounding box center [522, 368] width 73 height 19
select select "8"
select select "2025"
type input "[DATE]"
select select "8"
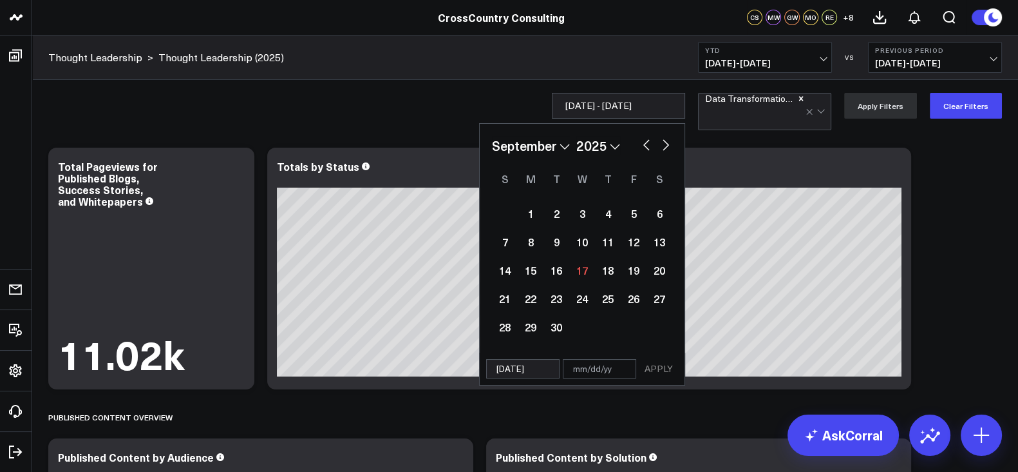
select select "2025"
type input "[DATE]"
click at [586, 375] on input "text" at bounding box center [599, 368] width 73 height 19
select select "8"
select select "2025"
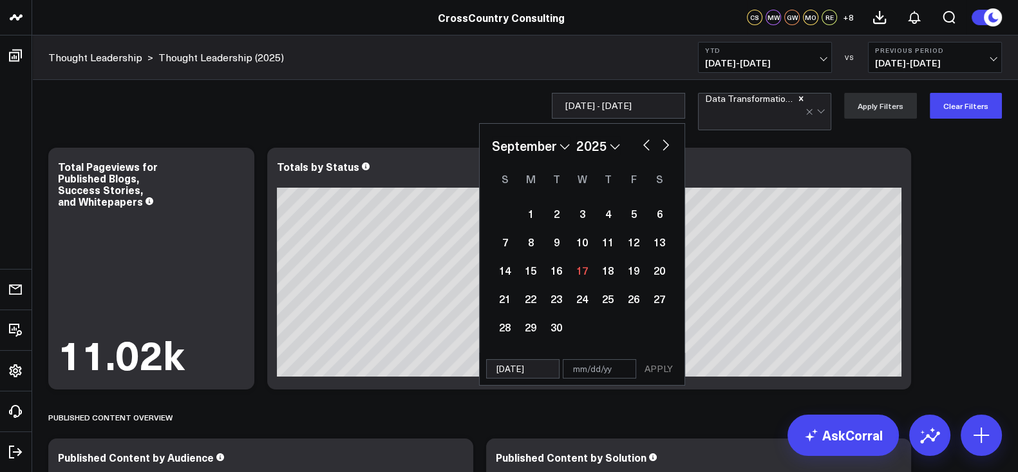
type input "0"
select select "8"
select select "2025"
type input "09"
select select "8"
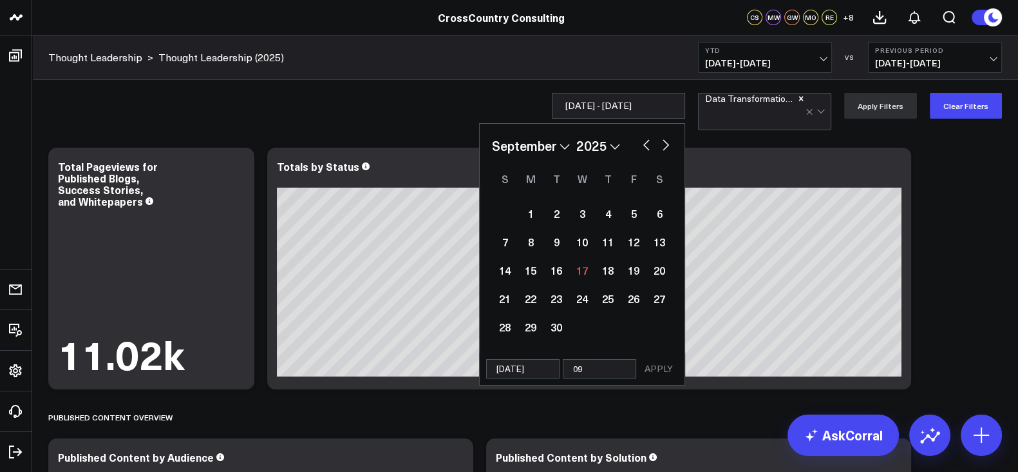
select select "2025"
type input "09/"
select select "8"
select select "2025"
type input "09/1"
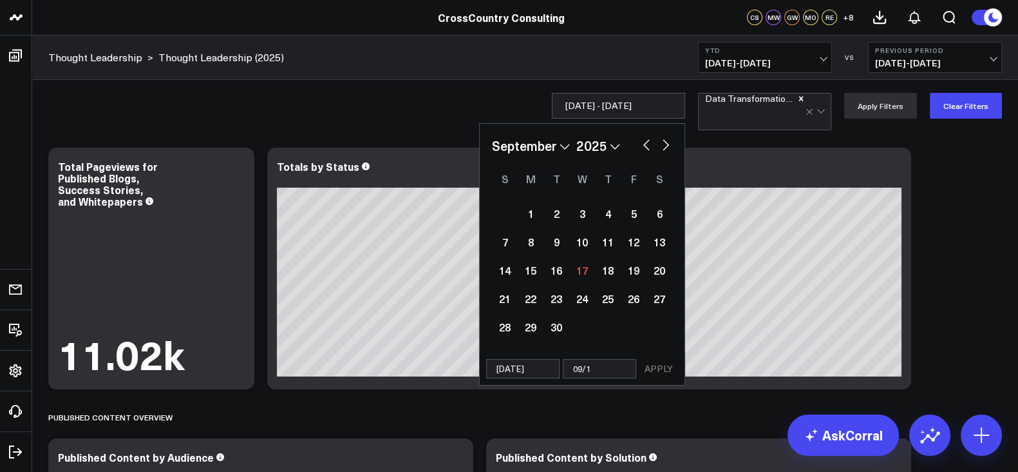
select select "8"
select select "2025"
type input "09/17"
select select "8"
select select "2025"
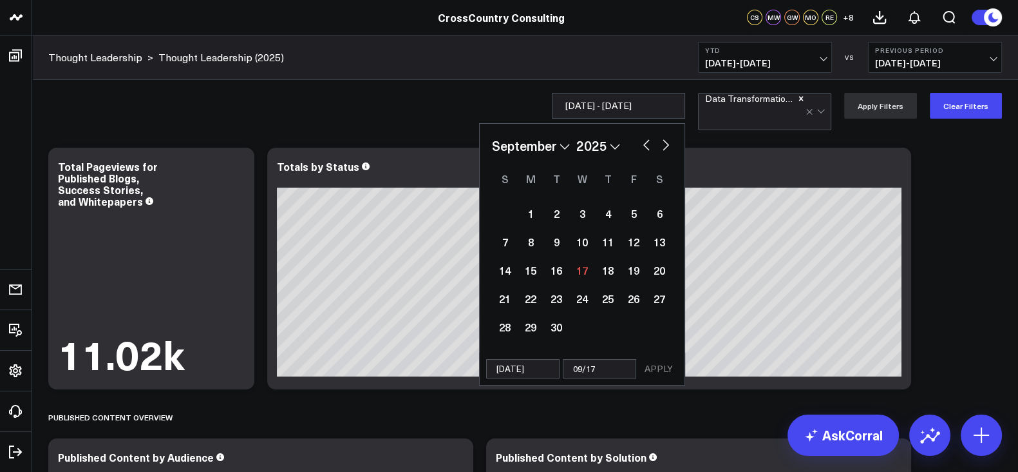
type input "09/17/"
select select "8"
select select "2025"
type input "09/17/2"
select select "8"
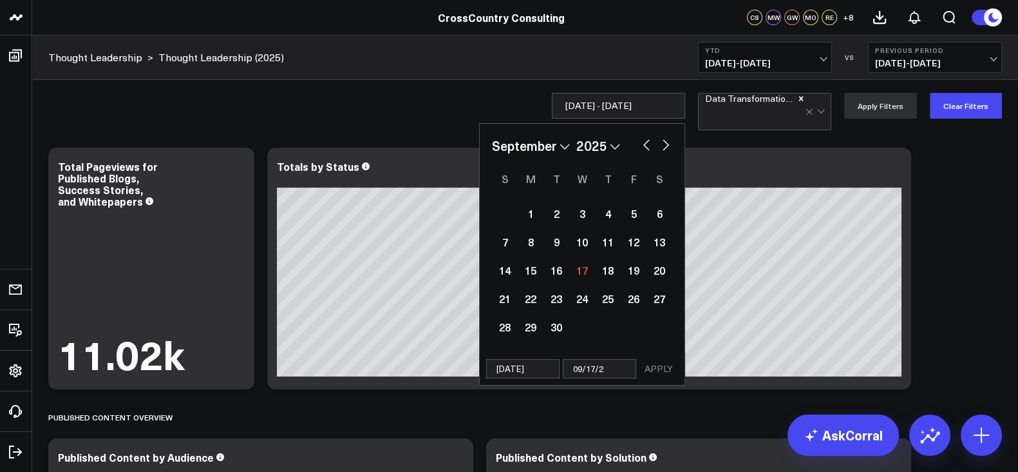
select select "2025"
type input "[DATE]"
select select "8"
select select "2025"
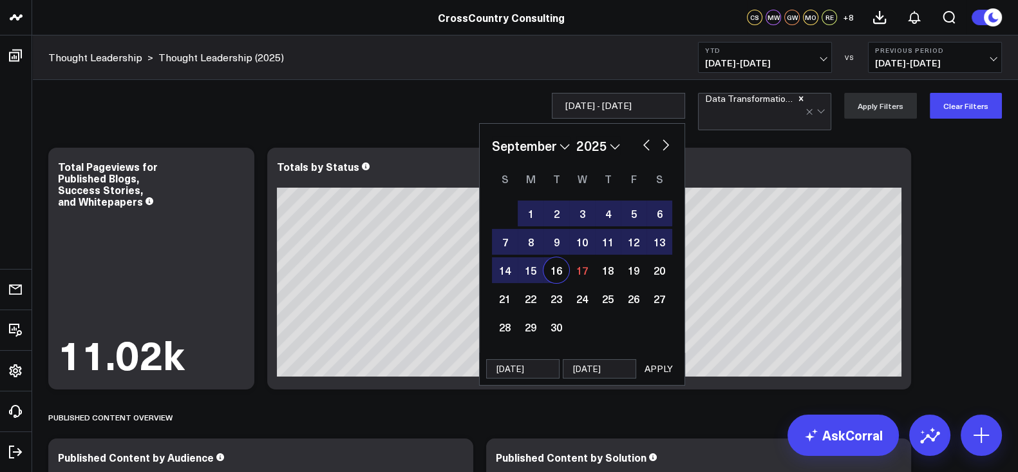
type input "[DATE]"
click at [651, 371] on button "APPLY" at bounding box center [659, 368] width 39 height 19
type input "[DATE] - [DATE]"
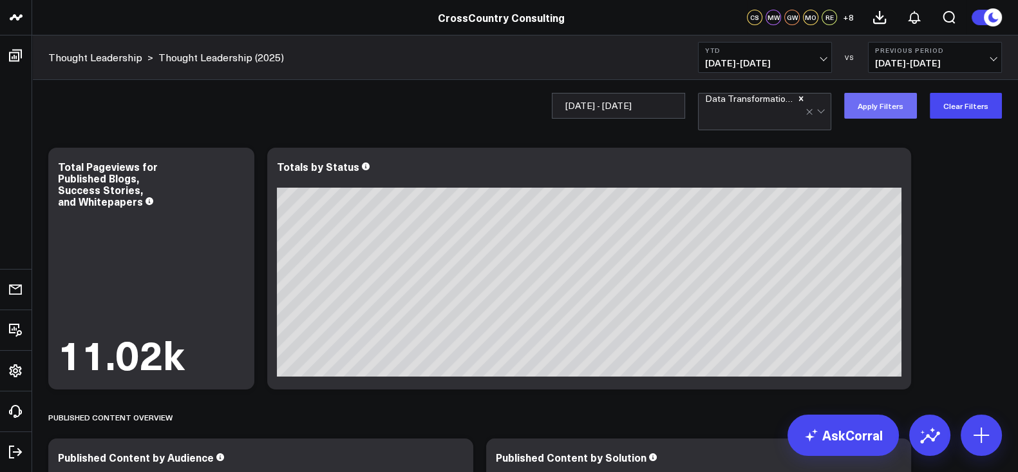
click at [892, 100] on button "Apply Filters" at bounding box center [881, 106] width 73 height 26
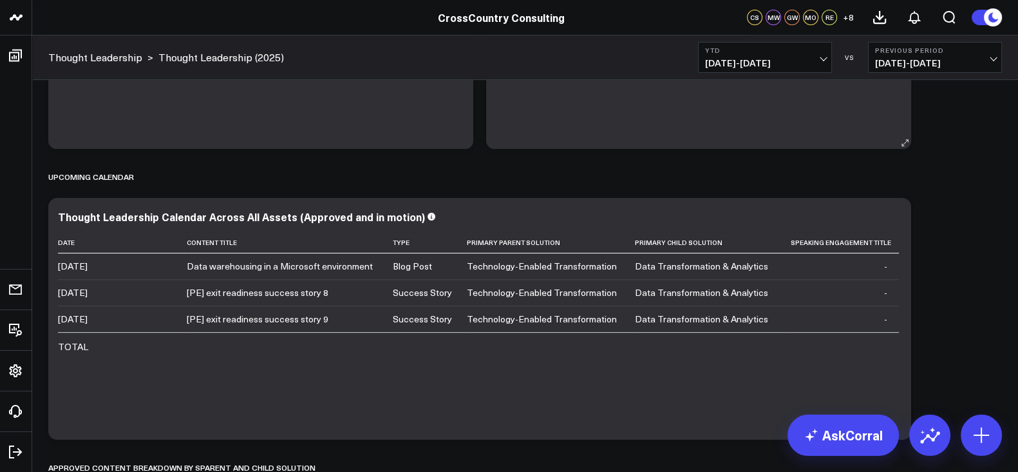
scroll to position [533, 0]
click at [746, 42] on button "YTD [DATE] - [DATE]" at bounding box center [765, 57] width 134 height 31
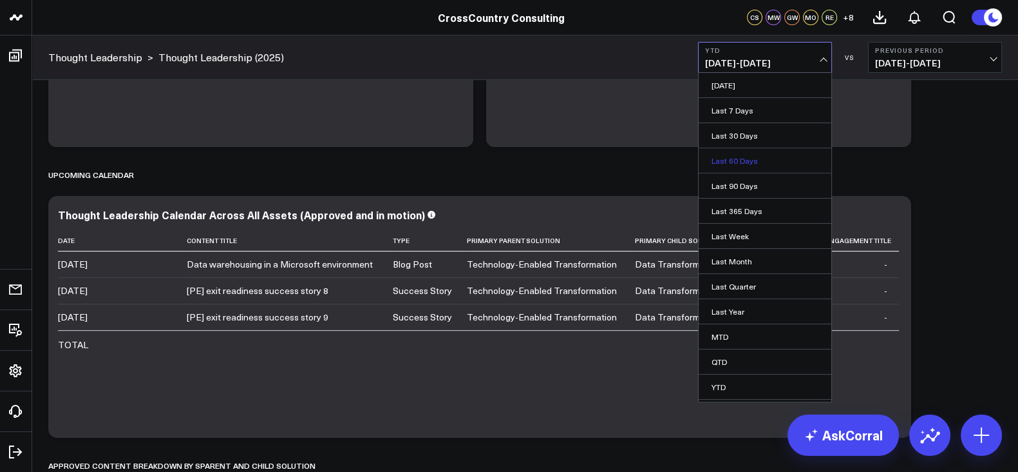
click at [749, 156] on link "Last 60 Days" at bounding box center [765, 160] width 133 height 24
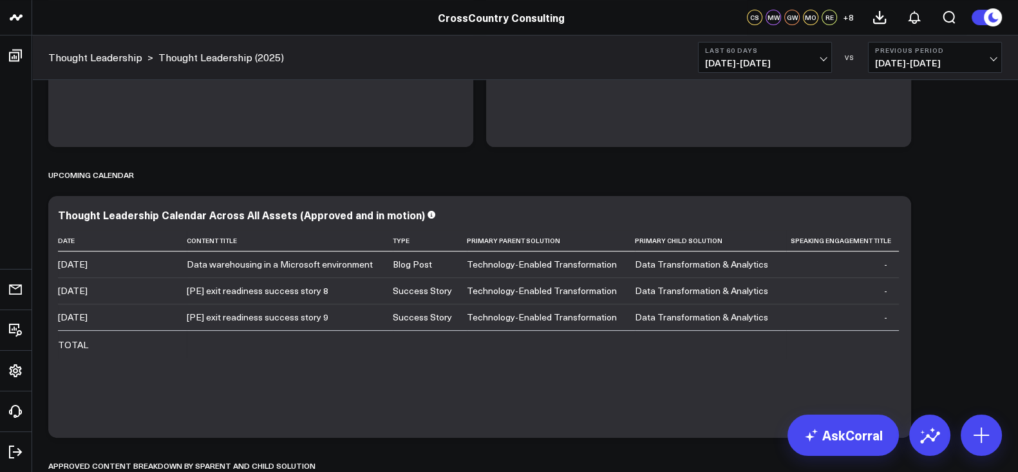
click at [767, 59] on span "[DATE] - [DATE]" at bounding box center [765, 63] width 120 height 10
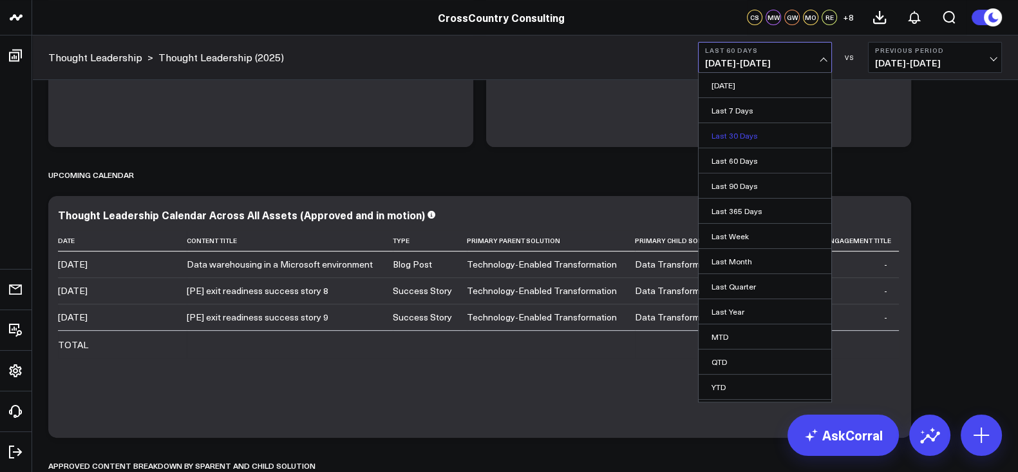
click at [738, 126] on link "Last 30 Days" at bounding box center [765, 135] width 133 height 24
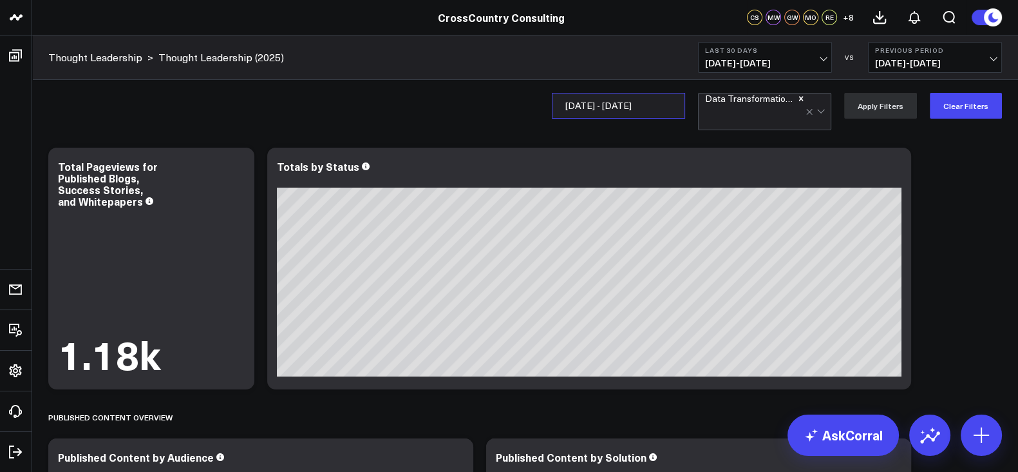
click at [584, 101] on input "[DATE] - [DATE]" at bounding box center [618, 106] width 133 height 26
select select "8"
select select "2025"
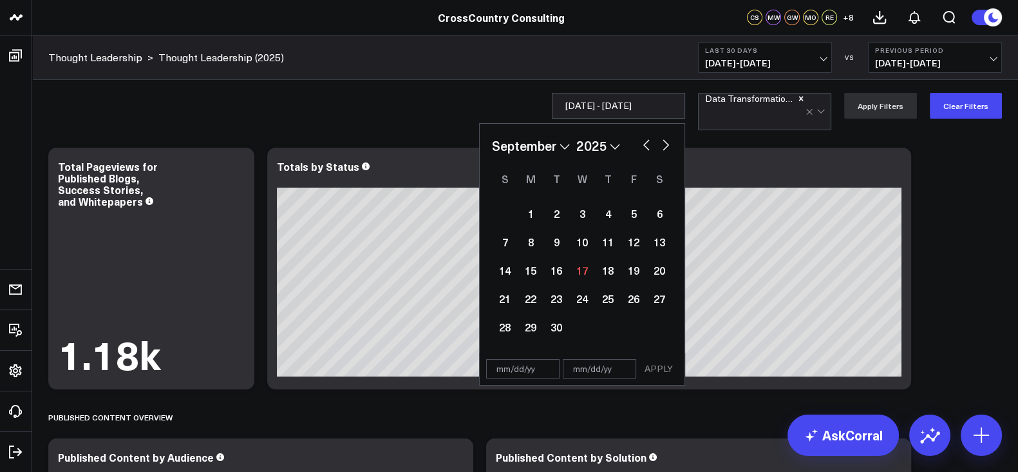
click at [509, 367] on input "text" at bounding box center [522, 368] width 73 height 19
select select "8"
select select "2025"
type input "[DATE]"
select select "3"
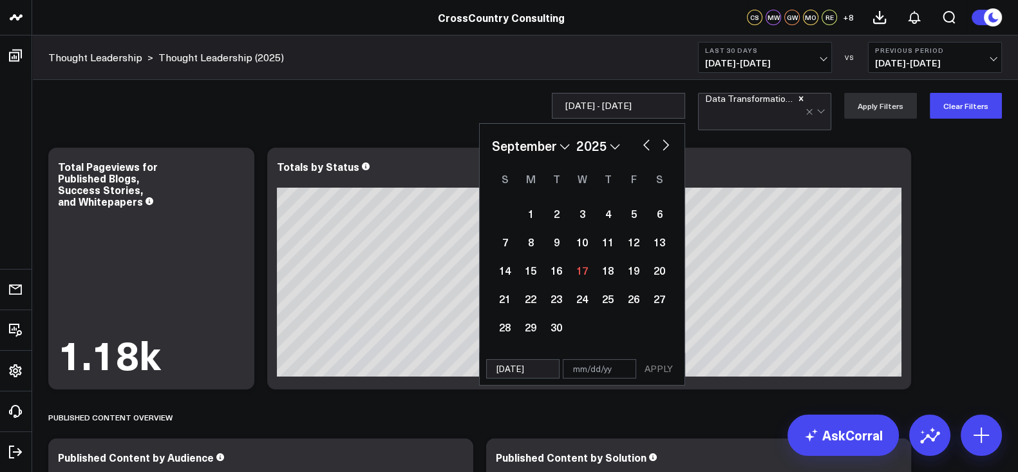
select select "2025"
type input "[DATE]"
click at [612, 374] on input "text" at bounding box center [599, 368] width 73 height 19
select select "3"
select select "2025"
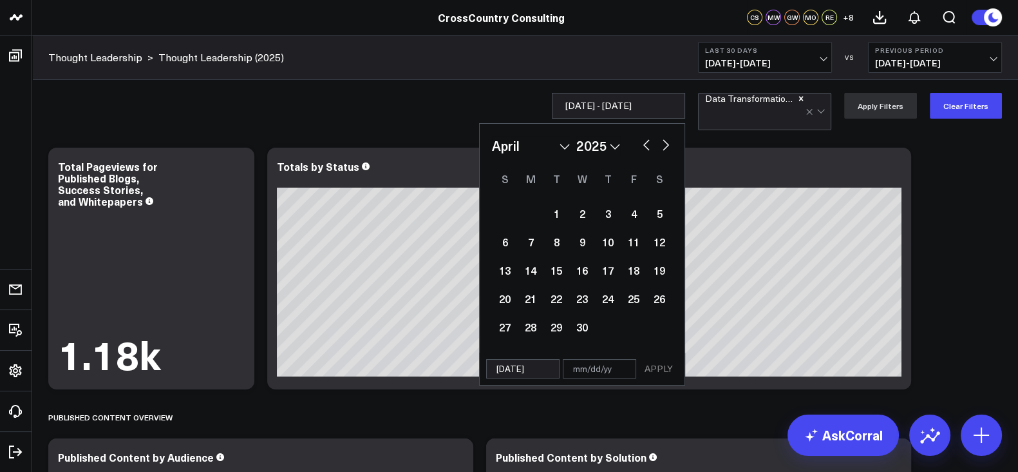
type input "0"
select select "3"
select select "2025"
type input "09"
select select "3"
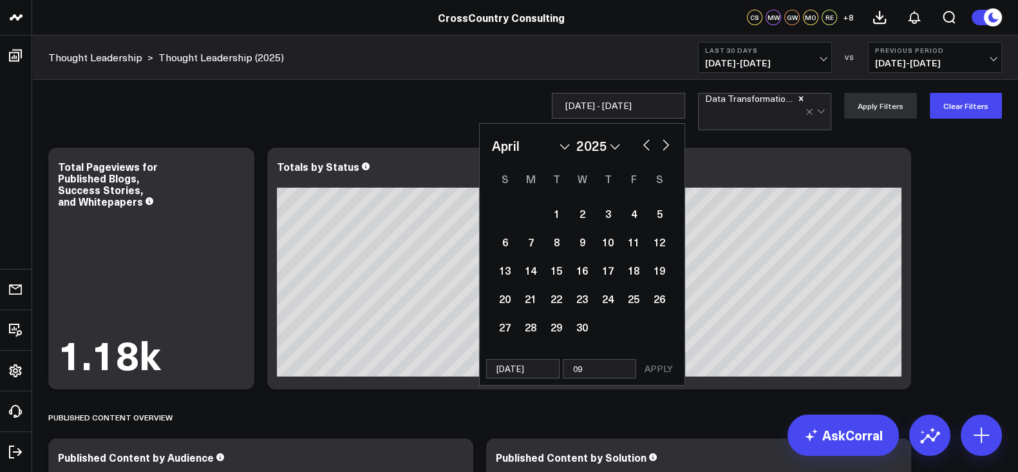
select select "2025"
type input "09/"
select select "3"
select select "2025"
type input "09/1"
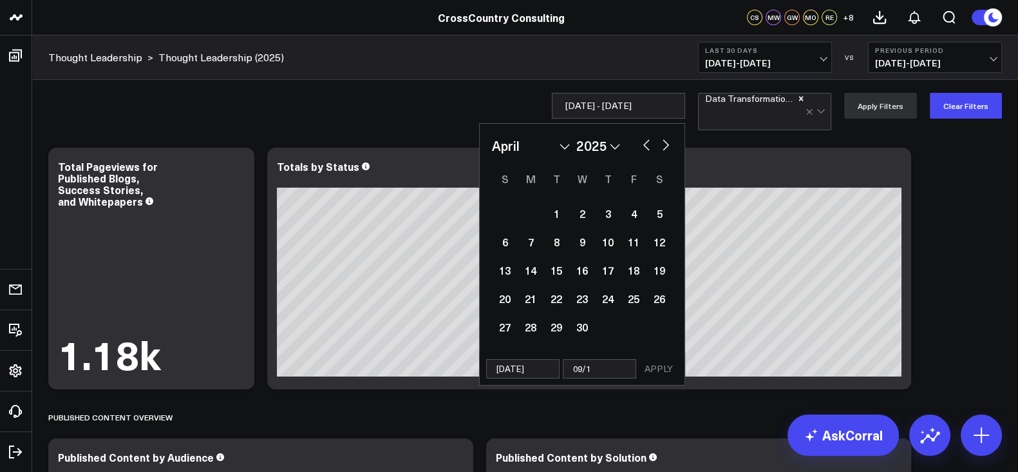
select select "3"
select select "2025"
type input "09/16"
select select "3"
select select "2025"
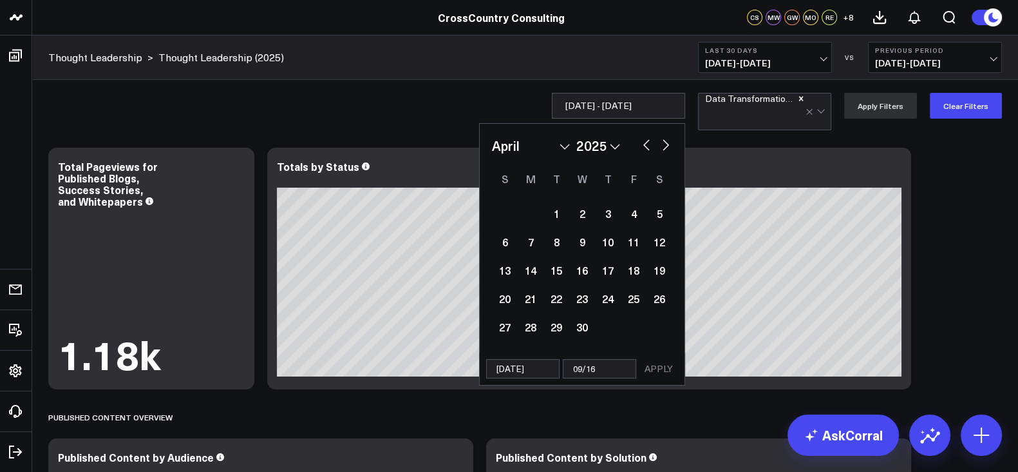
type input "09/16/"
select select "3"
select select "2025"
type input "09/16/2"
select select "3"
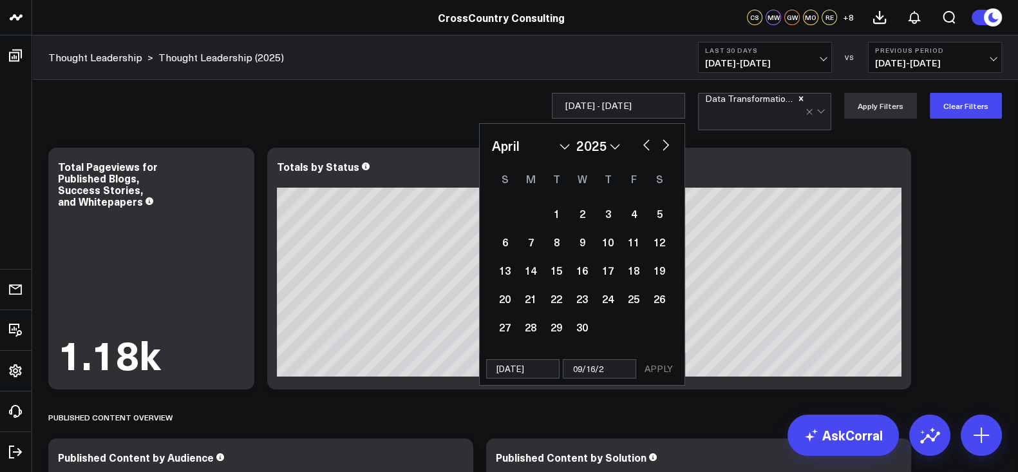
select select "2025"
type input "[DATE]"
select select "3"
select select "2025"
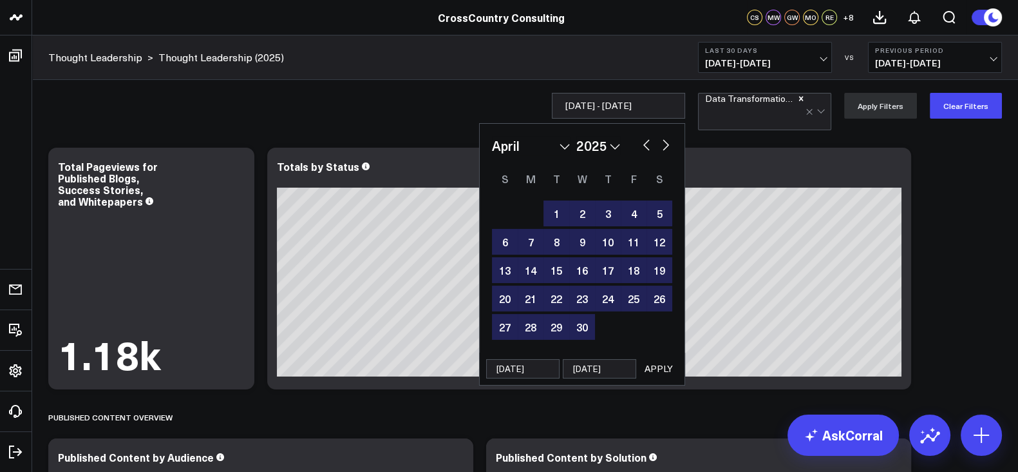
type input "[DATE]"
click at [685, 370] on div "[DATE] [DATE] APPLY" at bounding box center [582, 368] width 206 height 33
select select "3"
select select "2025"
click at [674, 368] on button "APPLY" at bounding box center [659, 368] width 39 height 19
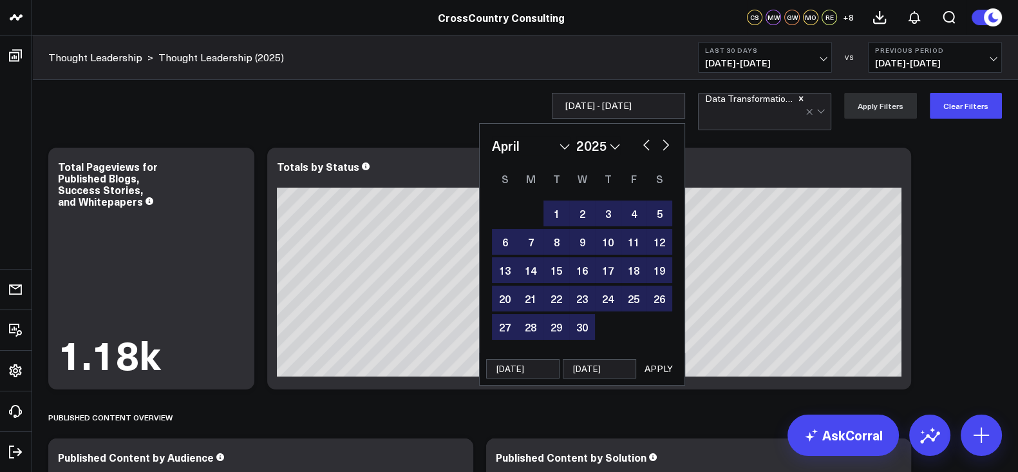
type input "[DATE] - [DATE]"
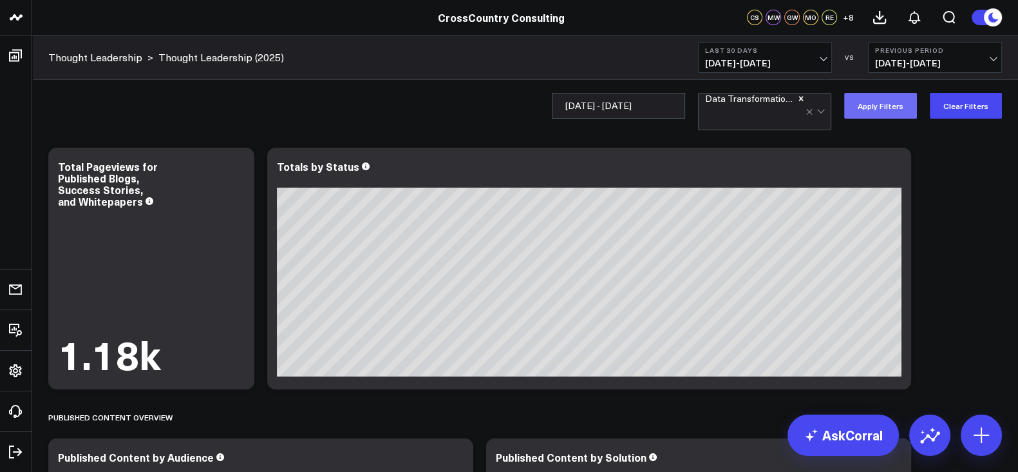
click at [899, 102] on button "Apply Filters" at bounding box center [881, 106] width 73 height 26
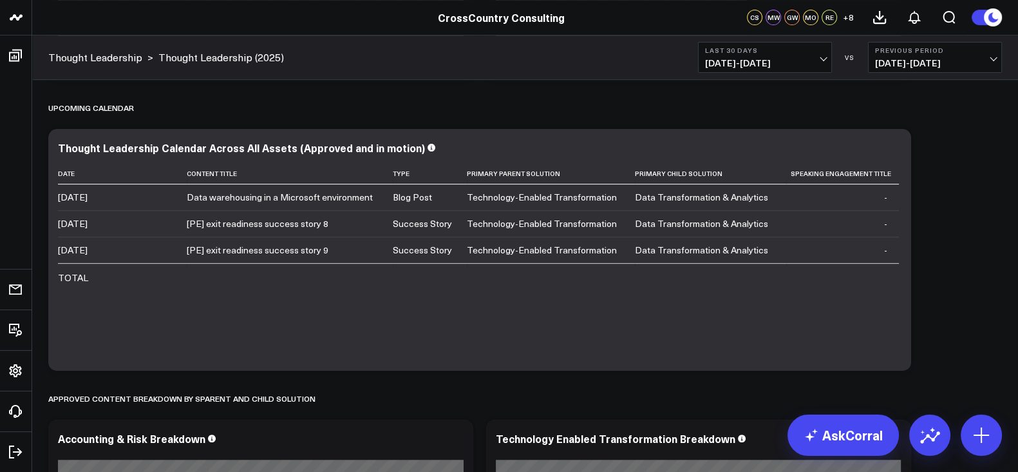
scroll to position [611, 0]
